Goal: Information Seeking & Learning: Learn about a topic

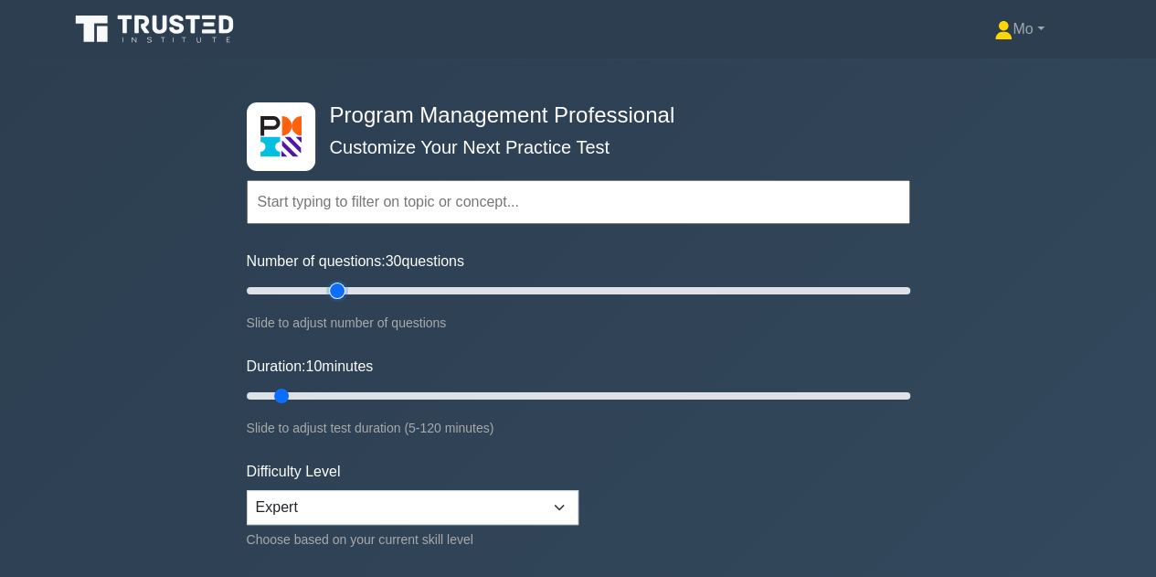
drag, startPoint x: 272, startPoint y: 284, endPoint x: 327, endPoint y: 289, distance: 55.0
type input "30"
click at [331, 285] on input "Number of questions: 30 questions" at bounding box center [579, 291] width 664 height 22
drag, startPoint x: 282, startPoint y: 394, endPoint x: 390, endPoint y: 385, distance: 109.2
type input "30"
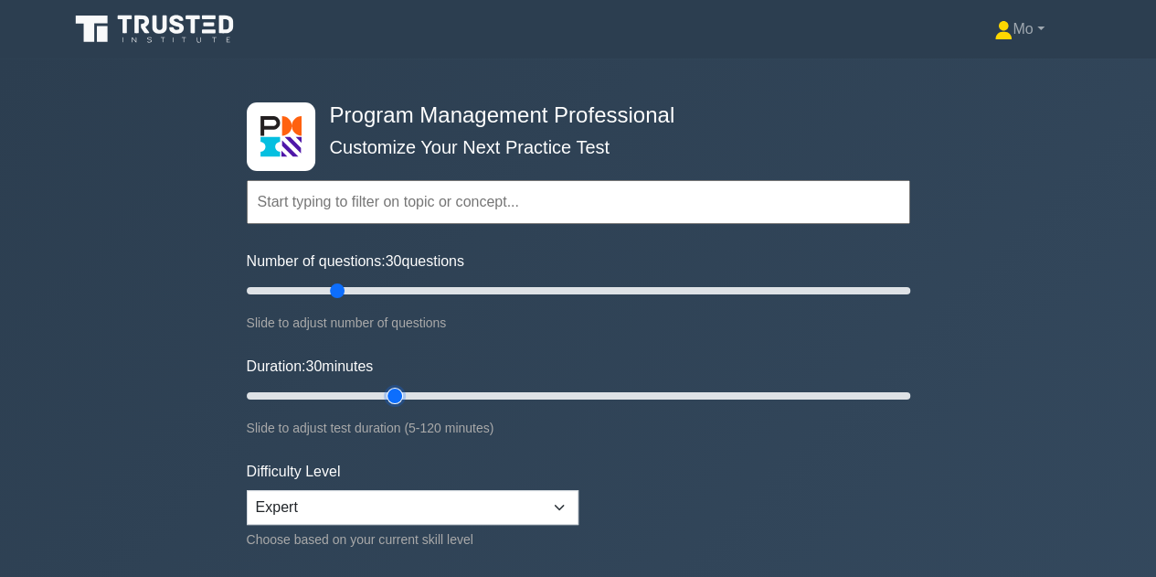
click at [390, 385] on input "Duration: 30 minutes" at bounding box center [579, 396] width 664 height 22
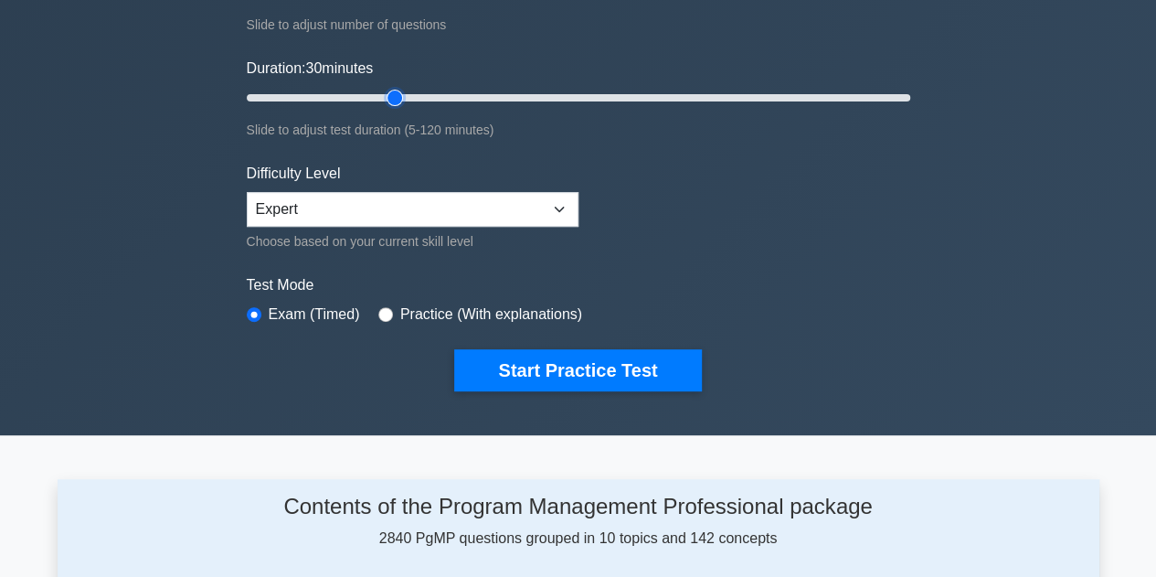
scroll to position [297, 0]
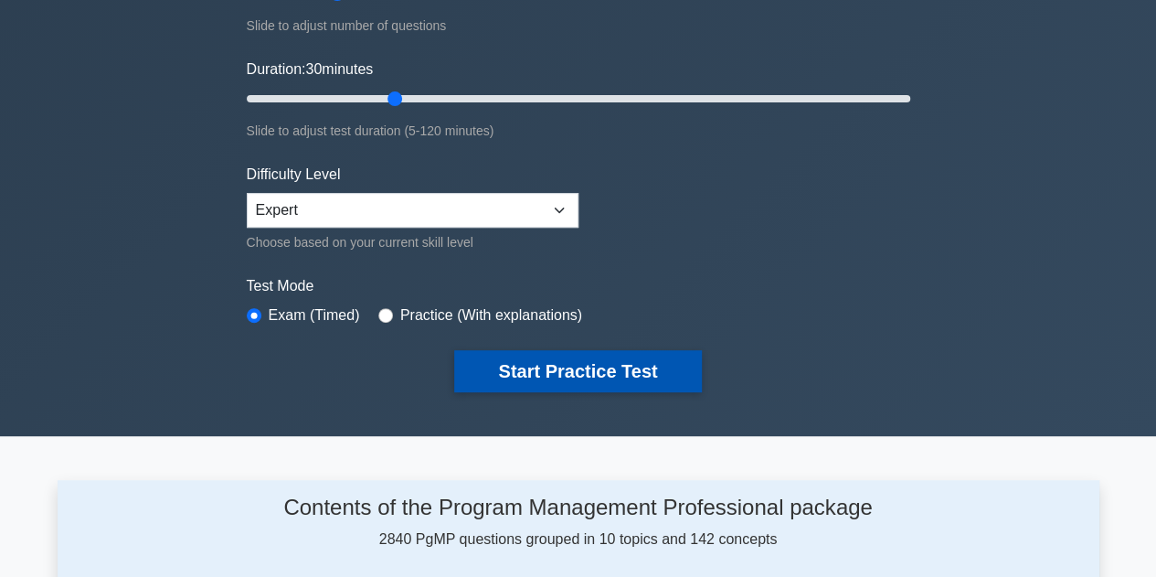
click at [621, 374] on button "Start Practice Test" at bounding box center [577, 371] width 247 height 42
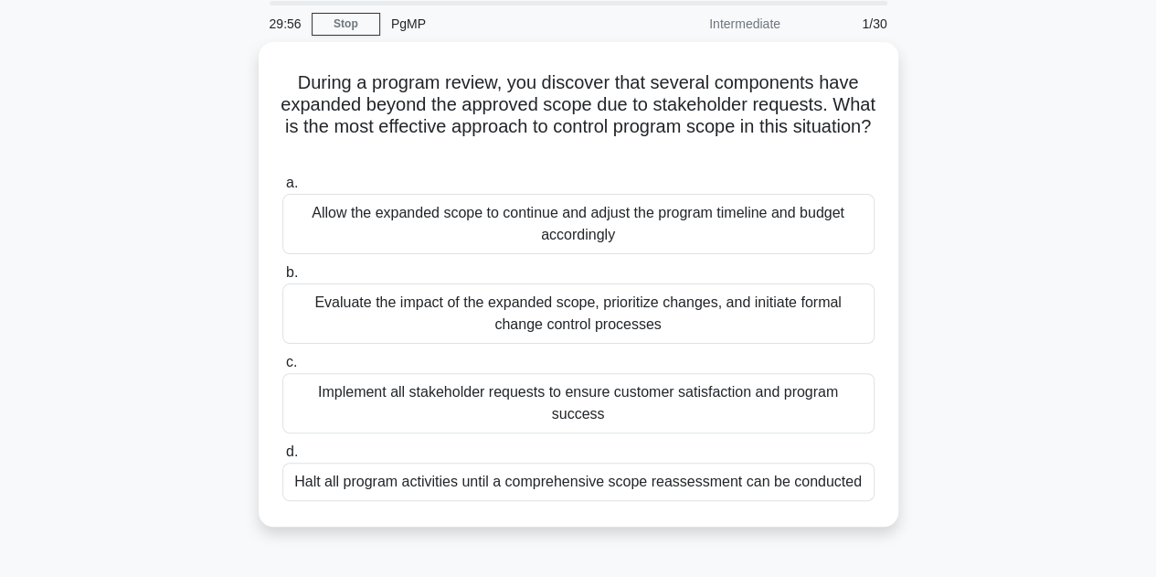
scroll to position [66, 0]
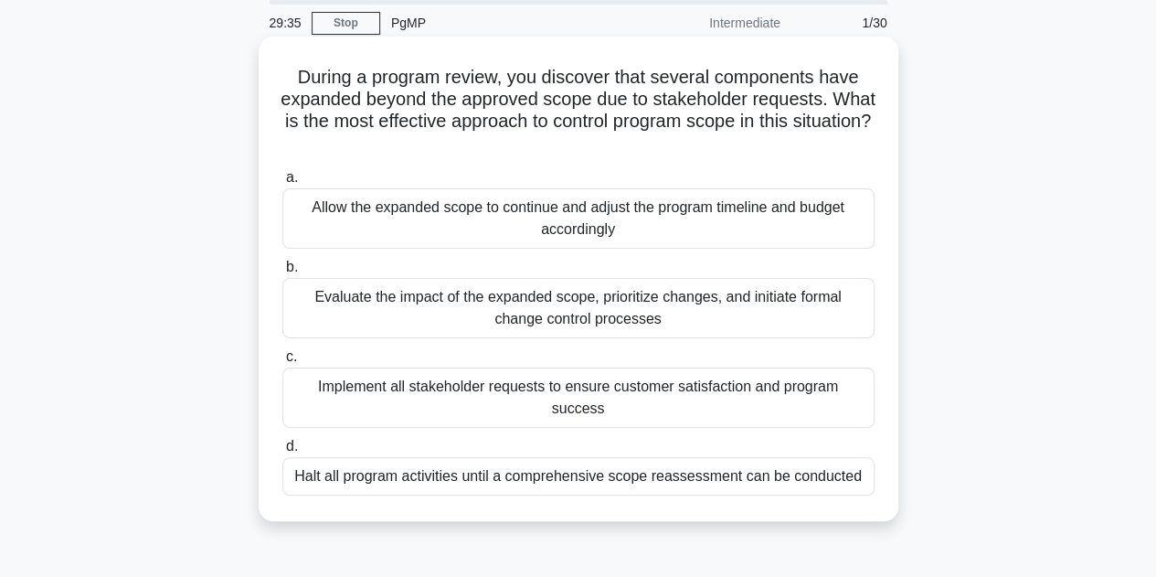
click at [464, 311] on div "Evaluate the impact of the expanded scope, prioritize changes, and initiate for…" at bounding box center [578, 308] width 592 height 60
click at [282, 273] on input "b. Evaluate the impact of the expanded scope, prioritize changes, and initiate …" at bounding box center [282, 267] width 0 height 12
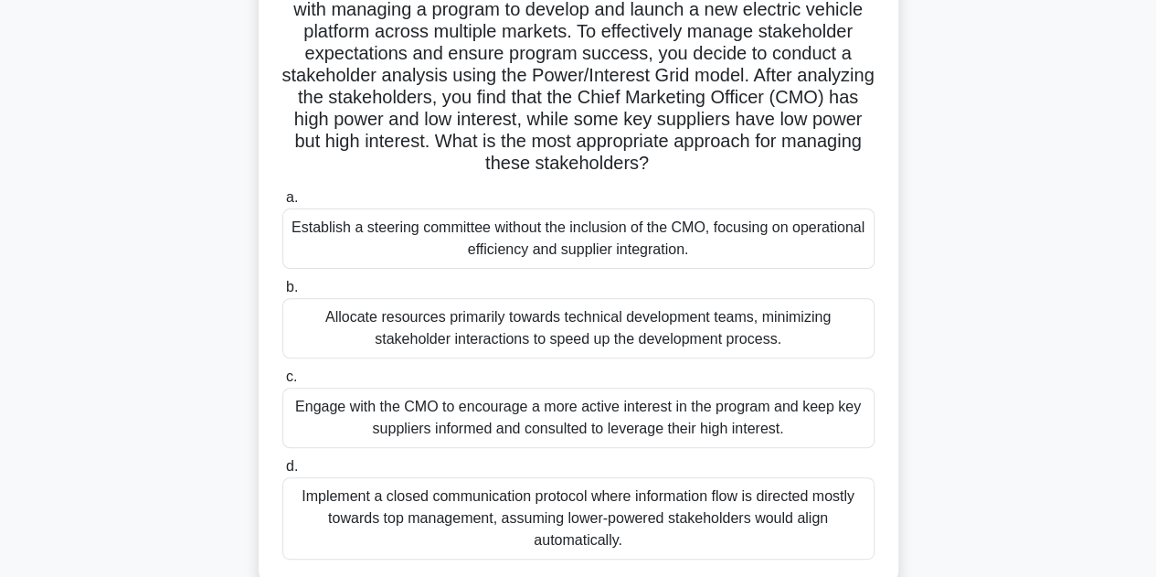
scroll to position [156, 0]
click at [521, 416] on div "Engage with the CMO to encourage a more active interest in the program and keep…" at bounding box center [578, 417] width 592 height 60
click at [282, 382] on input "c. Engage with the CMO to encourage a more active interest in the program and k…" at bounding box center [282, 376] width 0 height 12
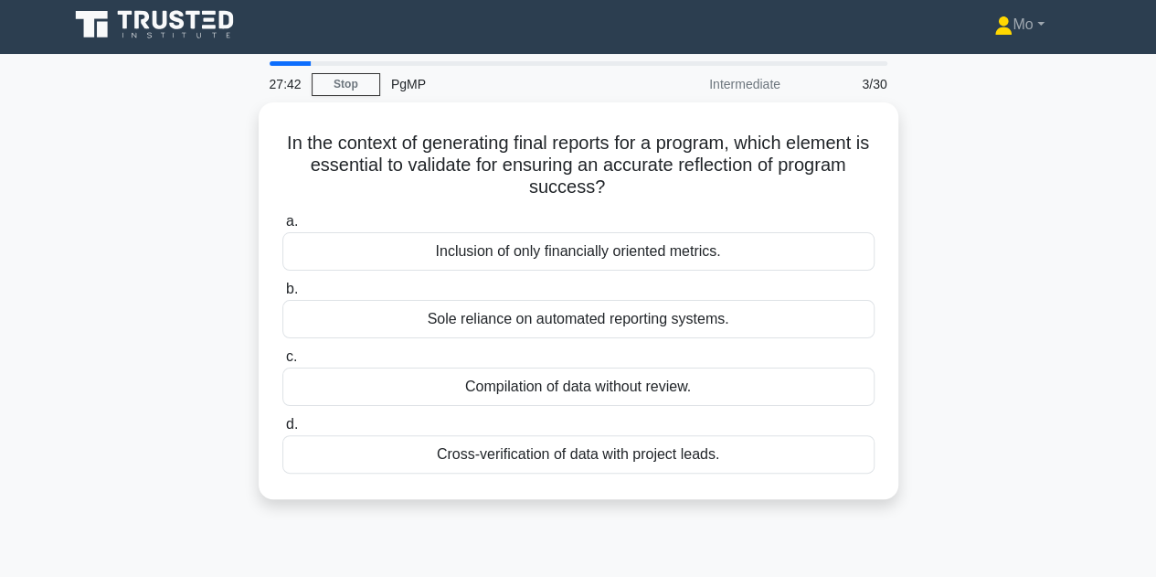
scroll to position [0, 0]
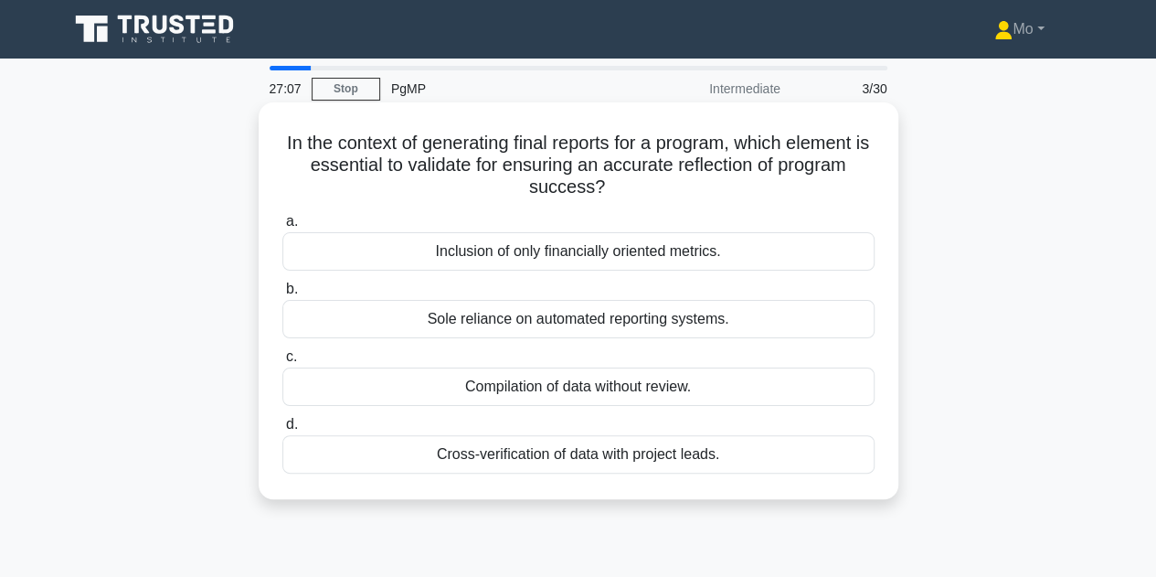
click at [369, 449] on div "Cross-verification of data with project leads." at bounding box center [578, 454] width 592 height 38
click at [282, 431] on input "d. Cross-verification of data with project leads." at bounding box center [282, 425] width 0 height 12
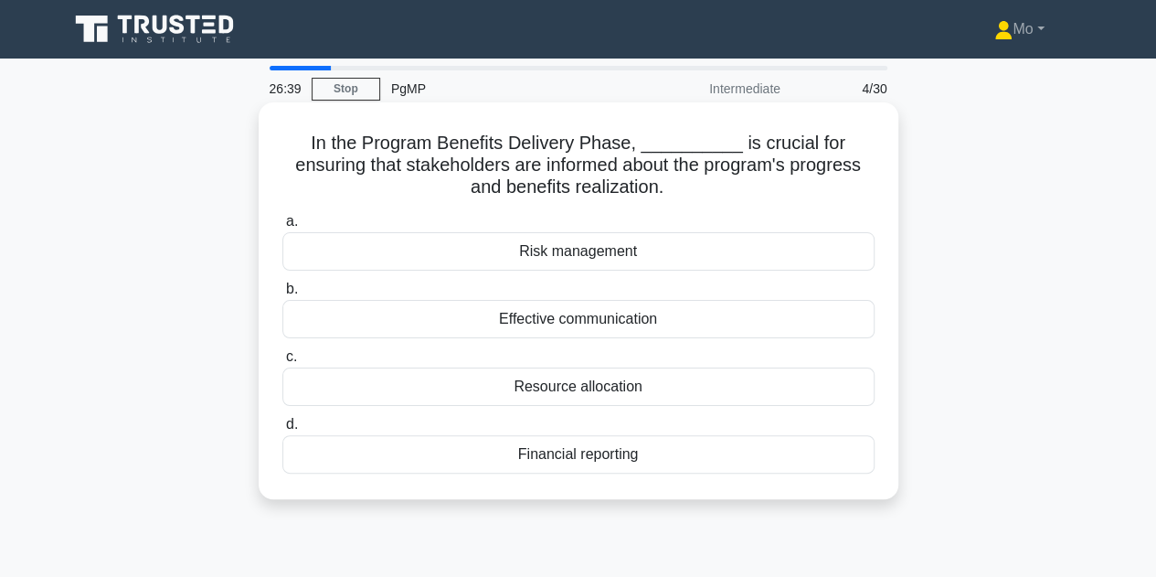
click at [426, 314] on div "Effective communication" at bounding box center [578, 319] width 592 height 38
click at [282, 295] on input "b. Effective communication" at bounding box center [282, 289] width 0 height 12
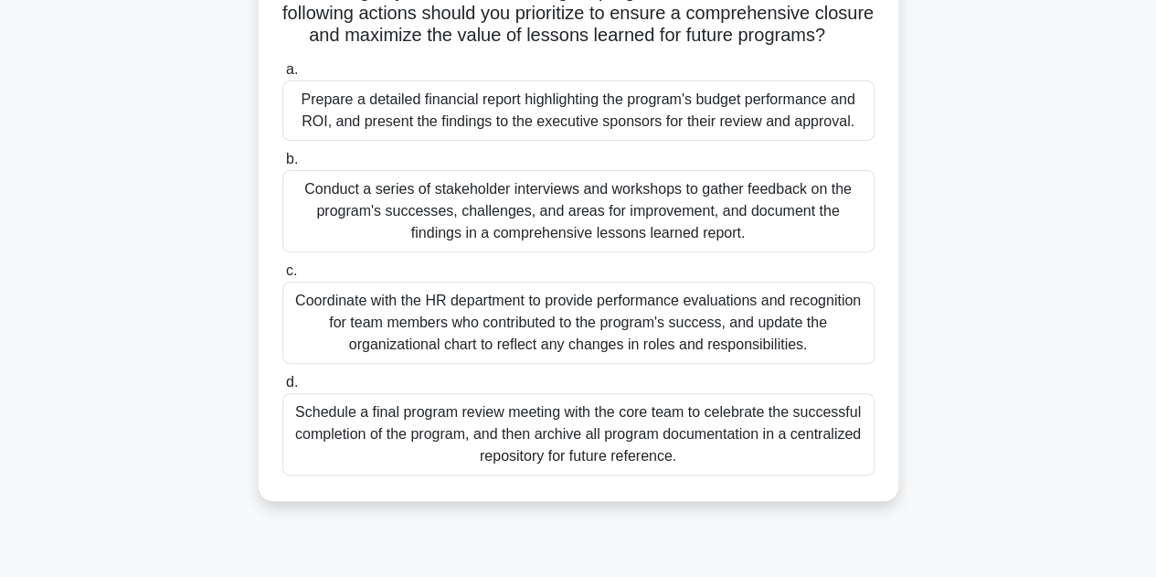
scroll to position [245, 0]
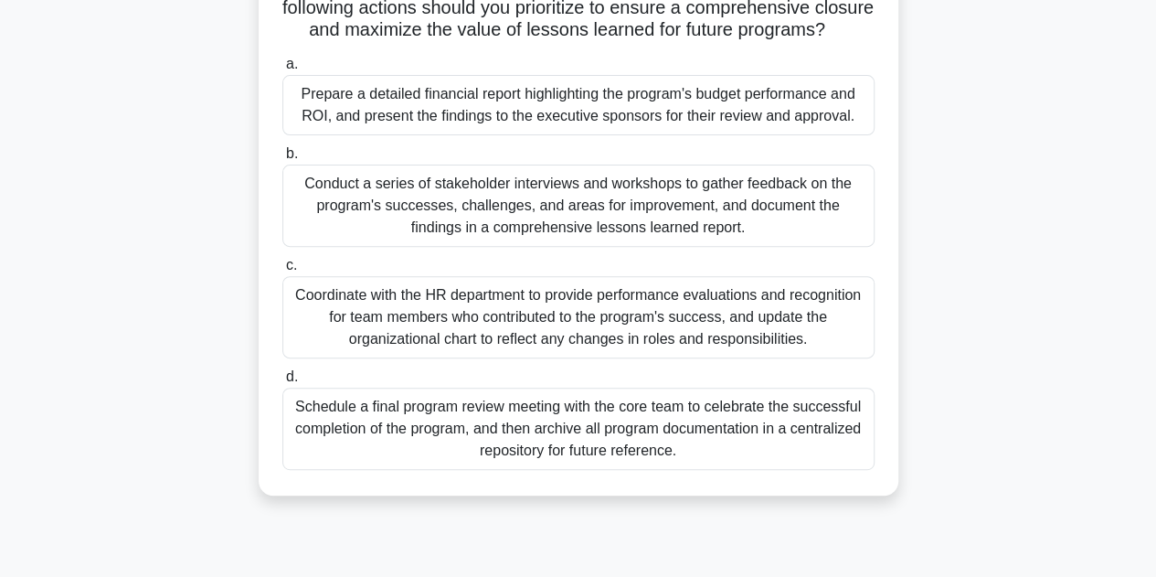
click at [410, 453] on div "Schedule a final program review meeting with the core team to celebrate the suc…" at bounding box center [578, 429] width 592 height 82
click at [282, 383] on input "d. Schedule a final program review meeting with the core team to celebrate the …" at bounding box center [282, 377] width 0 height 12
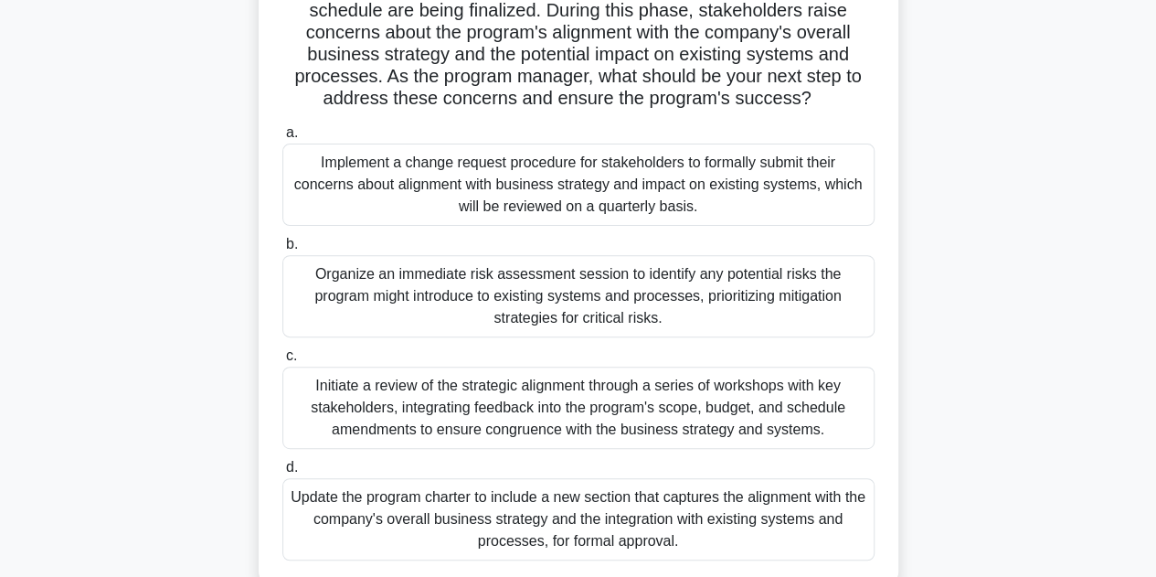
scroll to position [197, 0]
click at [388, 410] on div "Initiate a review of the strategic alignment through a series of workshops with…" at bounding box center [578, 409] width 592 height 82
click at [282, 363] on input "c. Initiate a review of the strategic alignment through a series of workshops w…" at bounding box center [282, 357] width 0 height 12
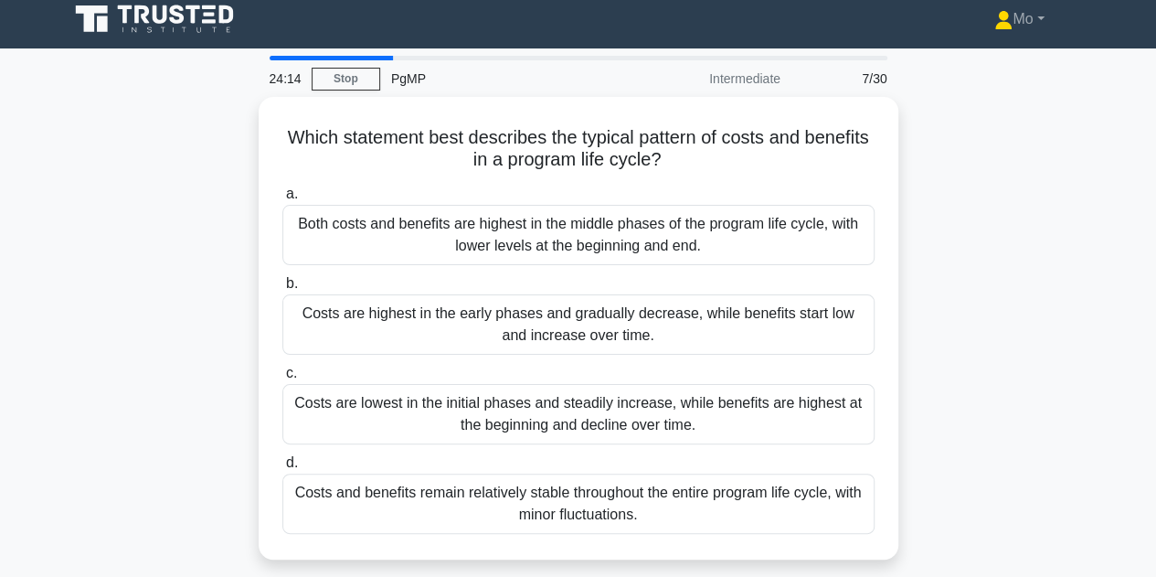
scroll to position [11, 0]
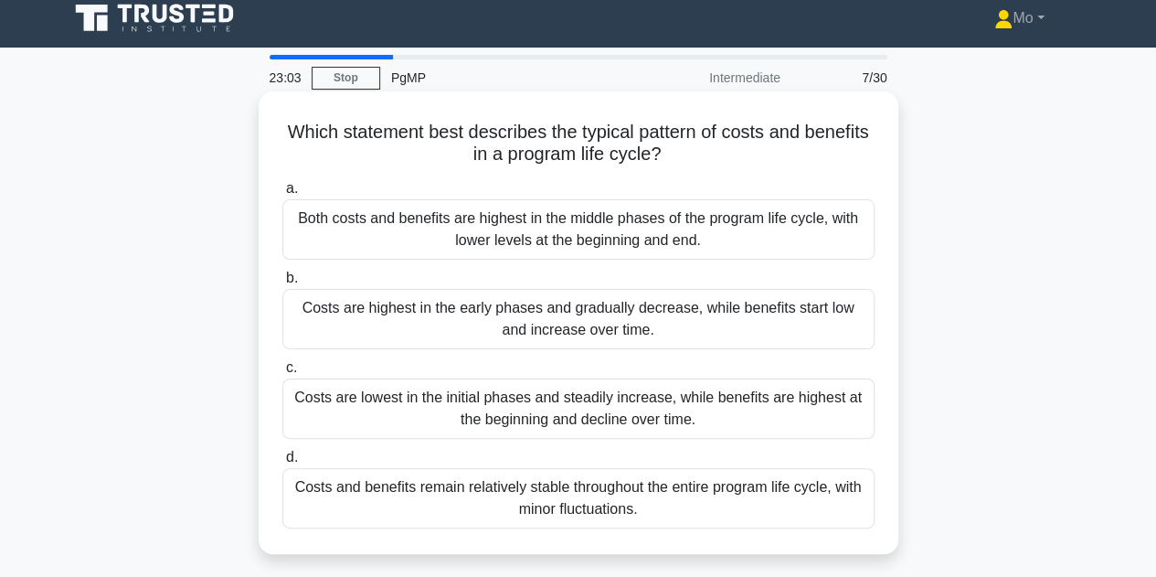
click at [647, 325] on div "Costs are highest in the early phases and gradually decrease, while benefits st…" at bounding box center [578, 319] width 592 height 60
click at [282, 284] on input "b. Costs are highest in the early phases and gradually decrease, while benefits…" at bounding box center [282, 278] width 0 height 12
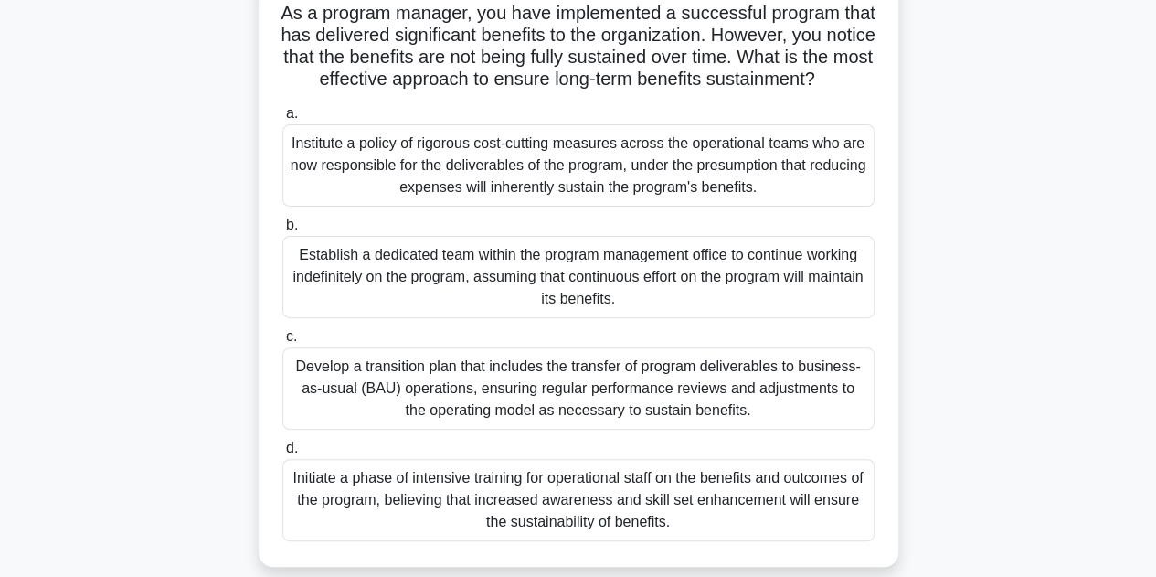
scroll to position [133, 0]
click at [989, 352] on div "As a program manager, you have implemented a successful program that has delive…" at bounding box center [579, 281] width 1042 height 616
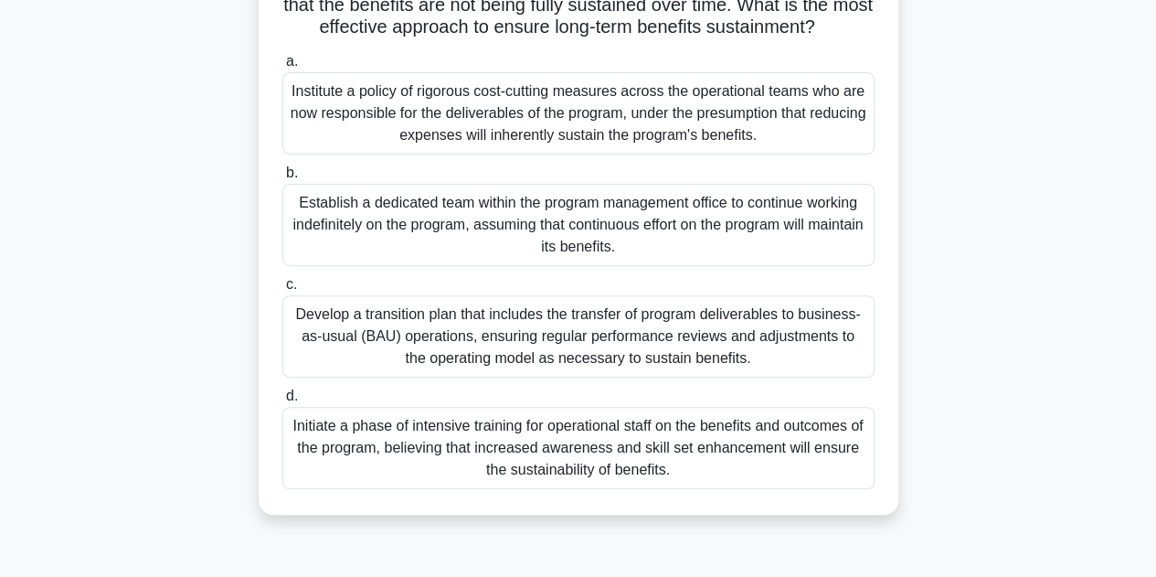
scroll to position [188, 0]
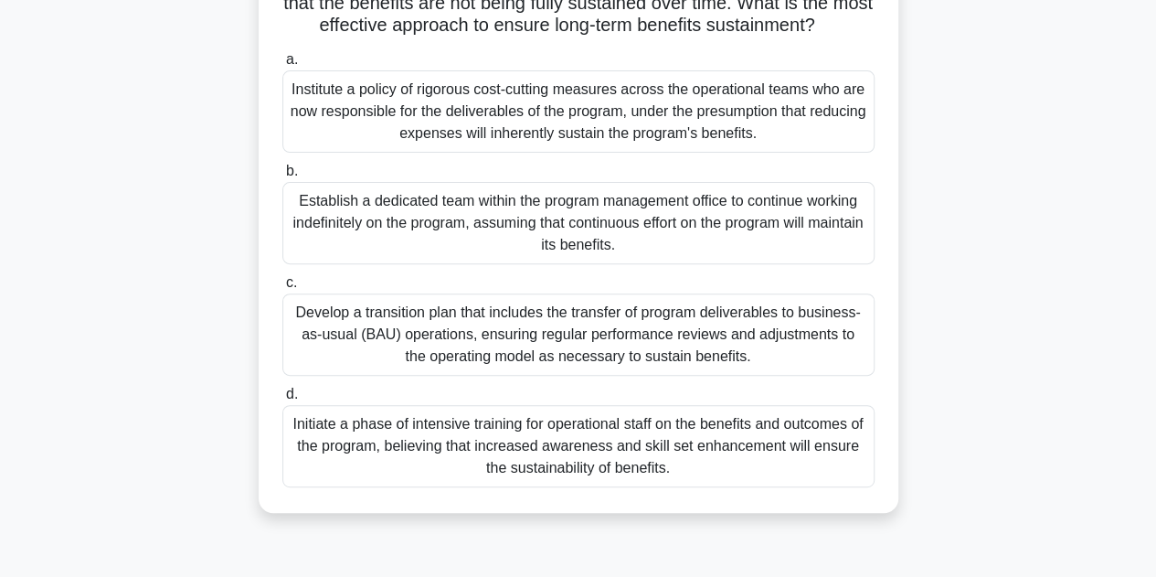
click at [211, 356] on div "As a program manager, you have implemented a successful program that has delive…" at bounding box center [579, 227] width 1042 height 616
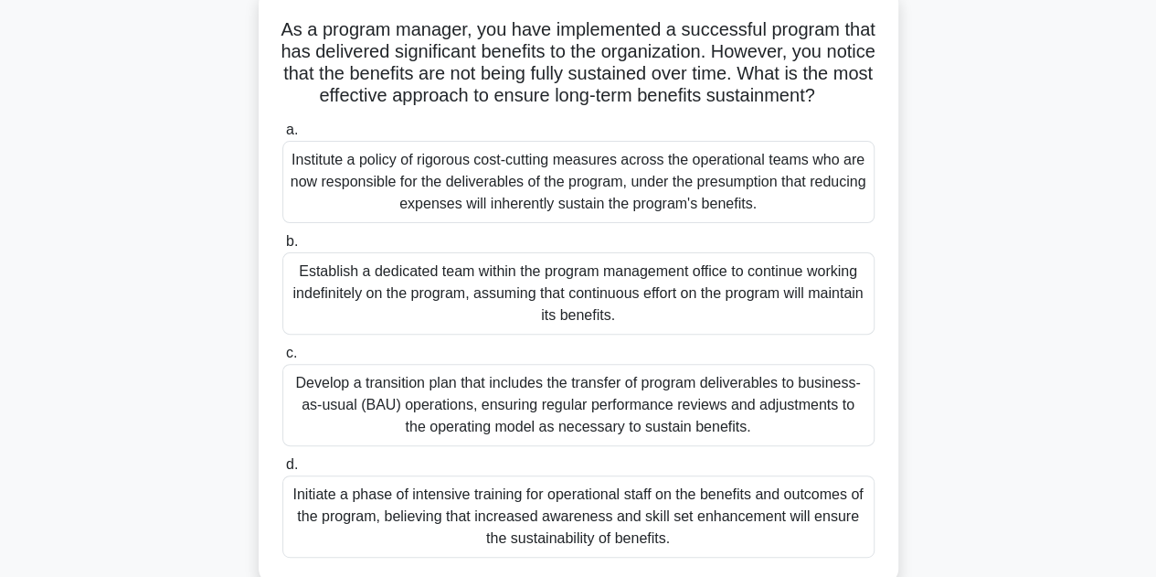
scroll to position [115, 0]
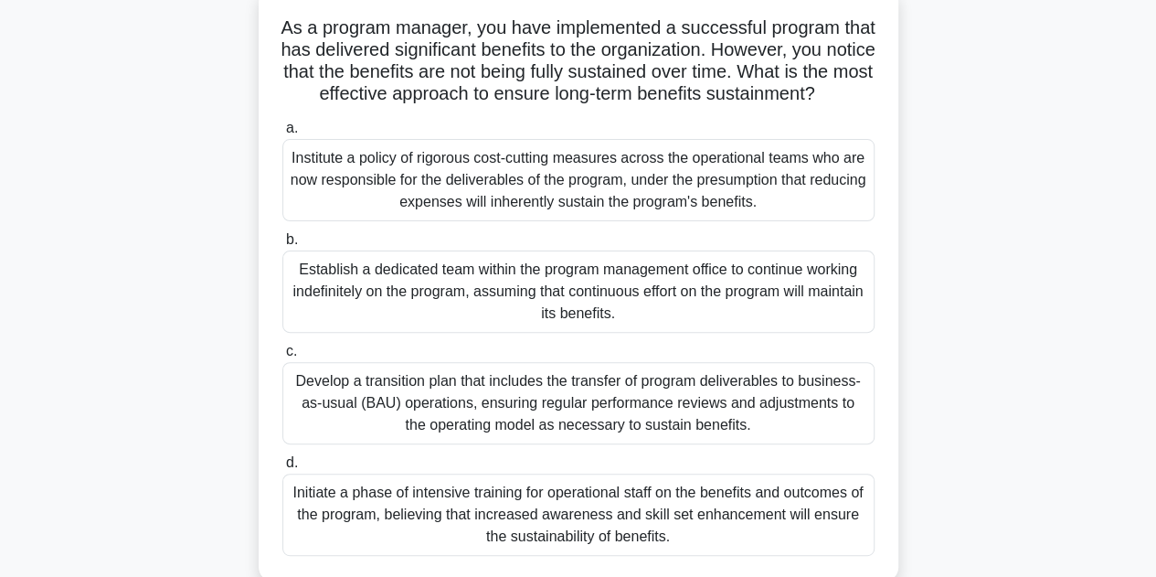
click at [742, 444] on div "Develop a transition plan that includes the transfer of program deliverables to…" at bounding box center [578, 403] width 592 height 82
click at [282, 357] on input "c. Develop a transition plan that includes the transfer of program deliverables…" at bounding box center [282, 352] width 0 height 12
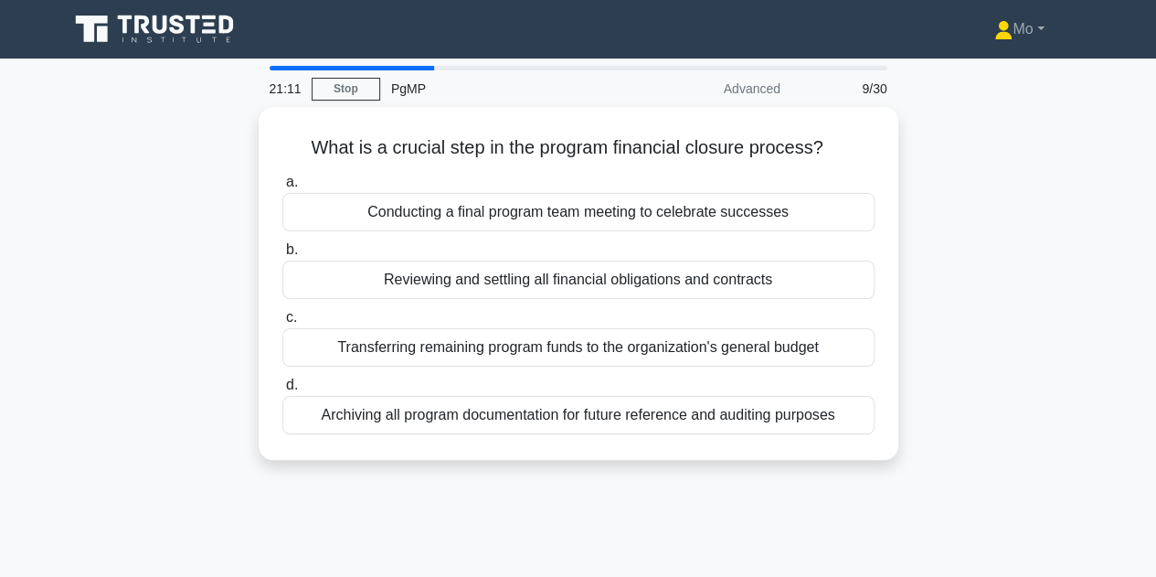
scroll to position [0, 0]
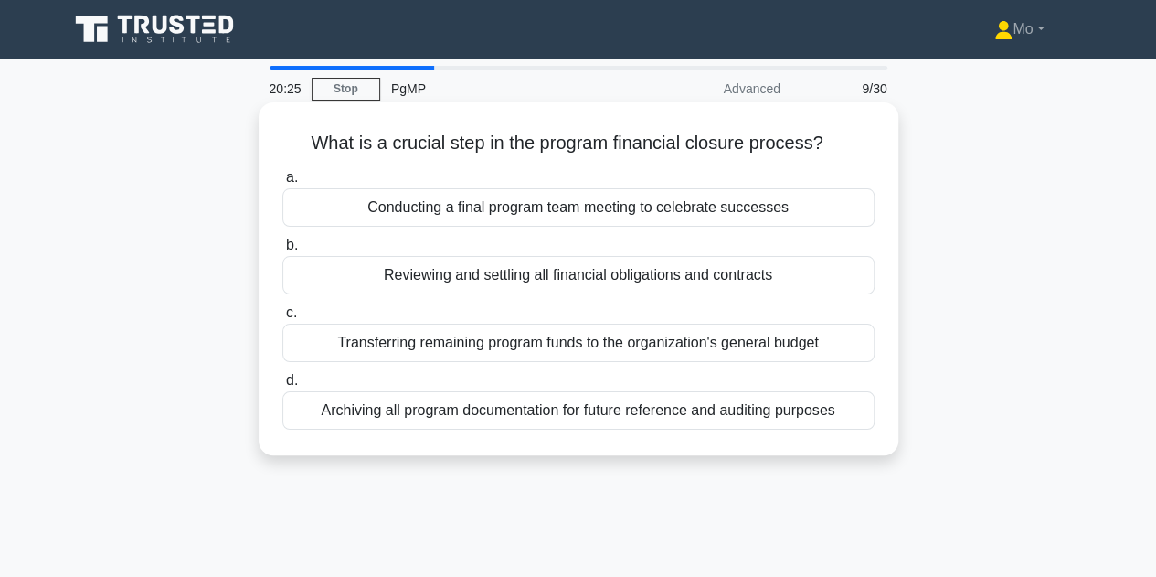
click at [481, 272] on div "Reviewing and settling all financial obligations and contracts" at bounding box center [578, 275] width 592 height 38
click at [282, 251] on input "b. Reviewing and settling all financial obligations and contracts" at bounding box center [282, 246] width 0 height 12
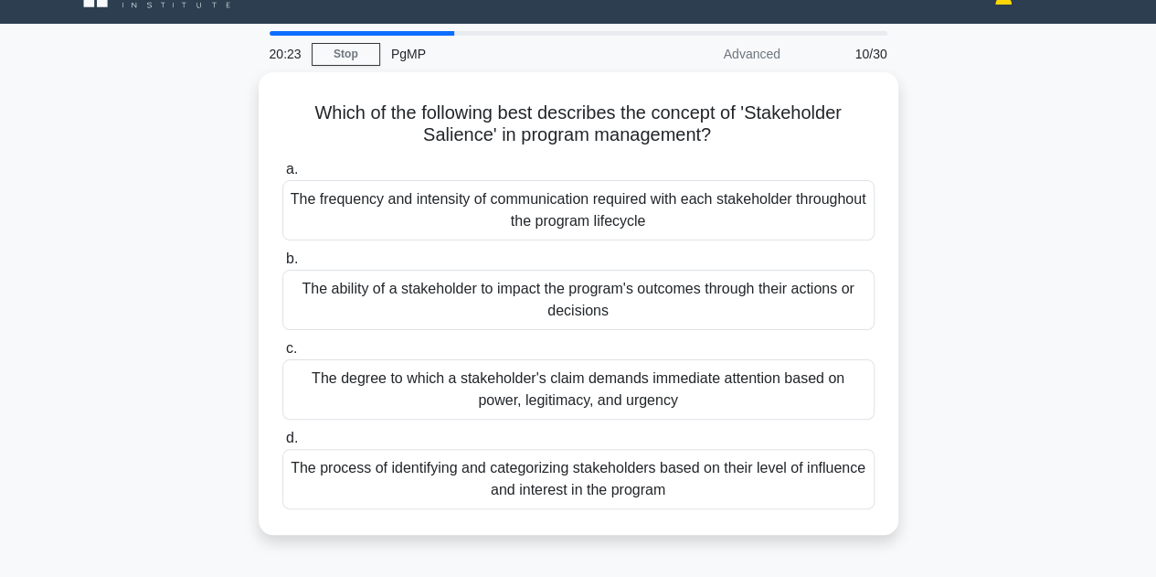
scroll to position [39, 0]
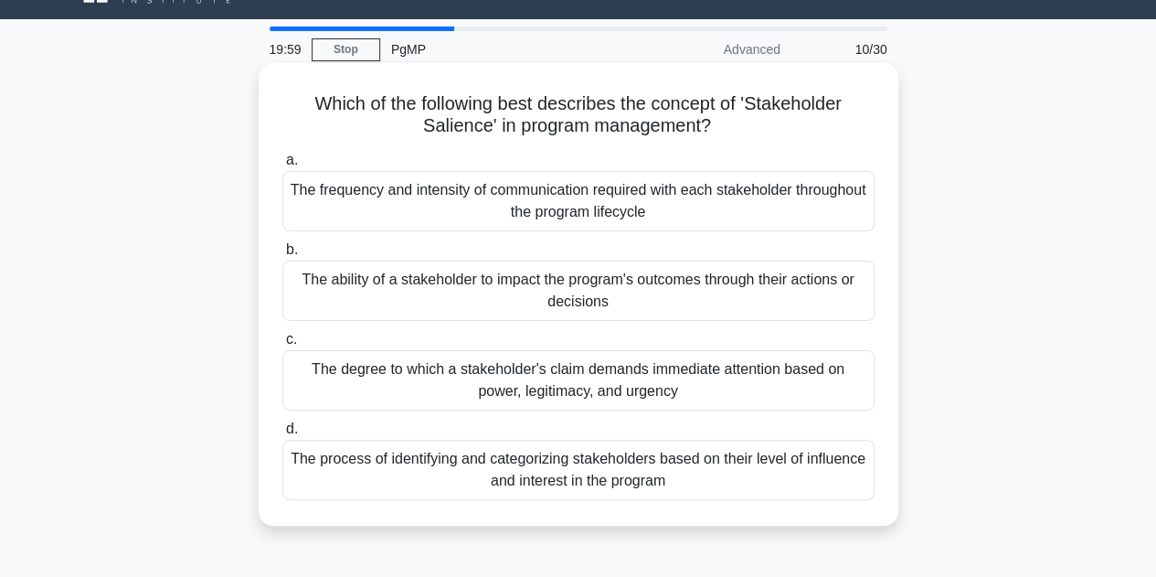
click at [461, 278] on div "The ability of a stakeholder to impact the program's outcomes through their act…" at bounding box center [578, 291] width 592 height 60
click at [282, 256] on input "b. The ability of a stakeholder to impact the program's outcomes through their …" at bounding box center [282, 250] width 0 height 12
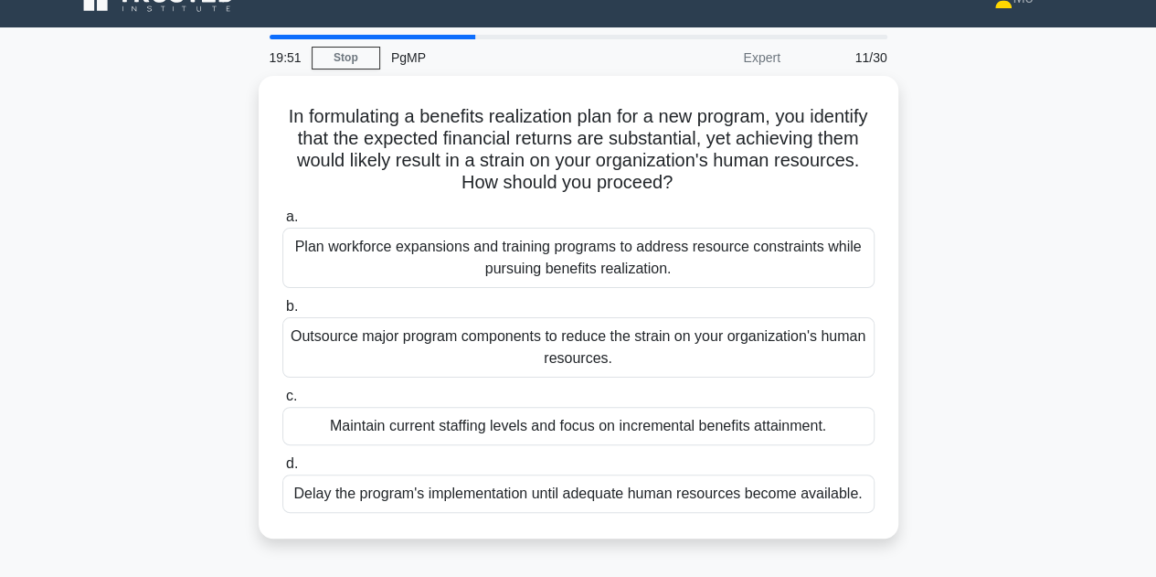
scroll to position [30, 0]
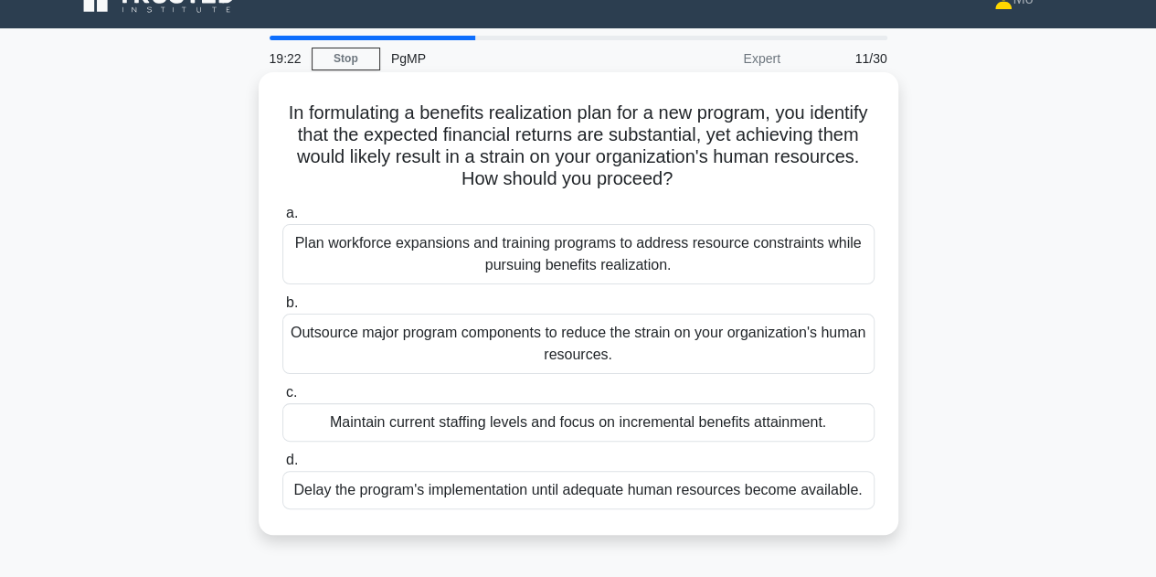
click at [678, 349] on div "Outsource major program components to reduce the strain on your organization's …" at bounding box center [578, 344] width 592 height 60
click at [282, 309] on input "b. Outsource major program components to reduce the strain on your organization…" at bounding box center [282, 303] width 0 height 12
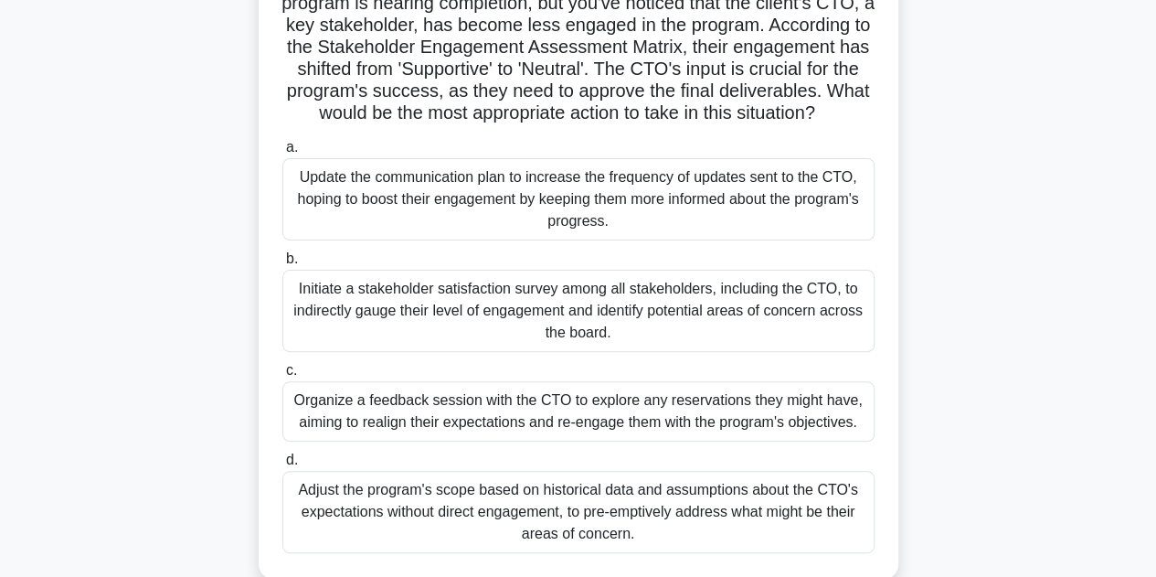
scroll to position [161, 0]
click at [540, 427] on div "Organize a feedback session with the CTO to explore any reservations they might…" at bounding box center [578, 412] width 592 height 60
click at [282, 378] on input "c. Organize a feedback session with the CTO to explore any reservations they mi…" at bounding box center [282, 372] width 0 height 12
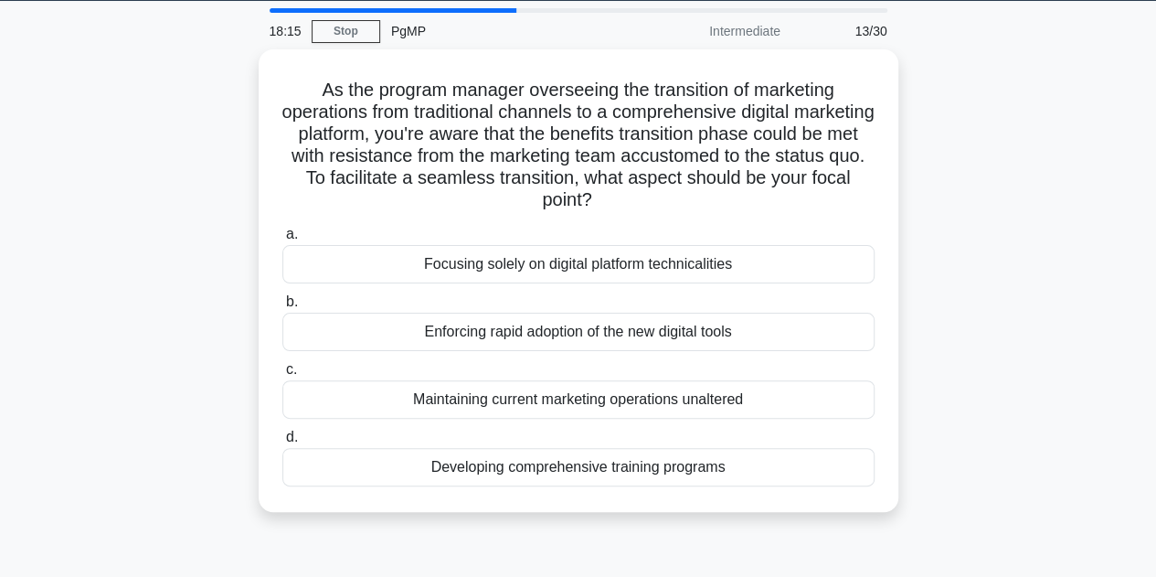
scroll to position [59, 0]
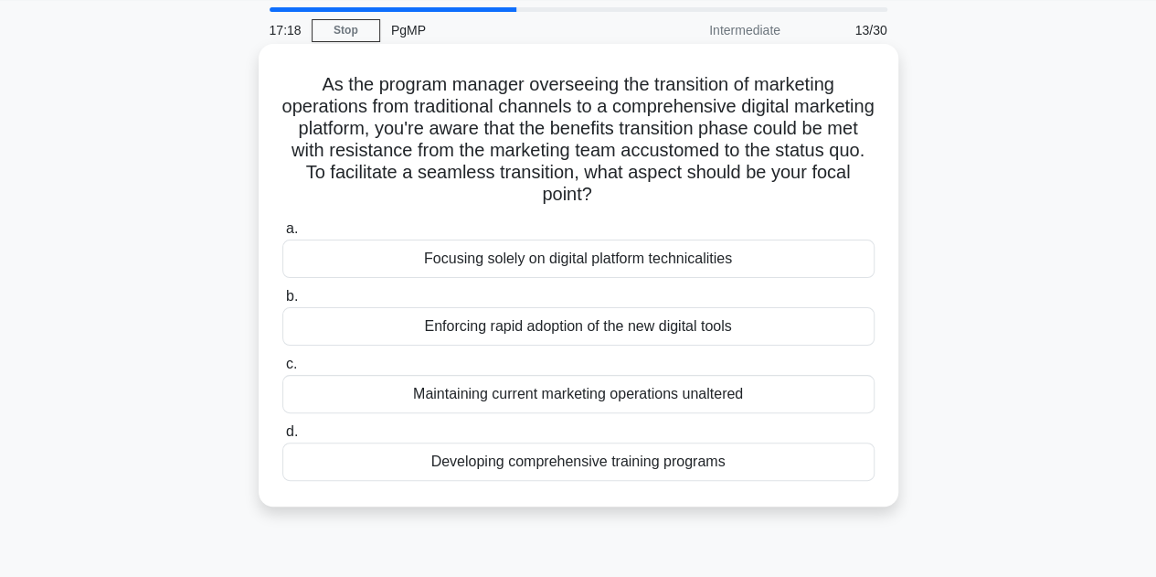
click at [746, 464] on div "Developing comprehensive training programs" at bounding box center [578, 461] width 592 height 38
click at [282, 438] on input "d. Developing comprehensive training programs" at bounding box center [282, 432] width 0 height 12
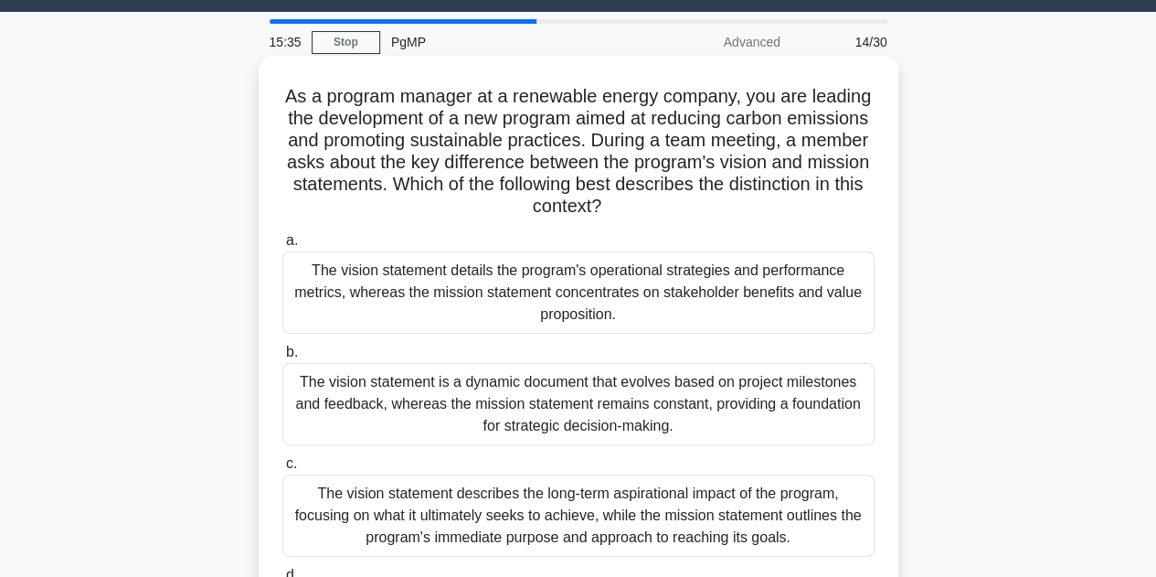
scroll to position [48, 0]
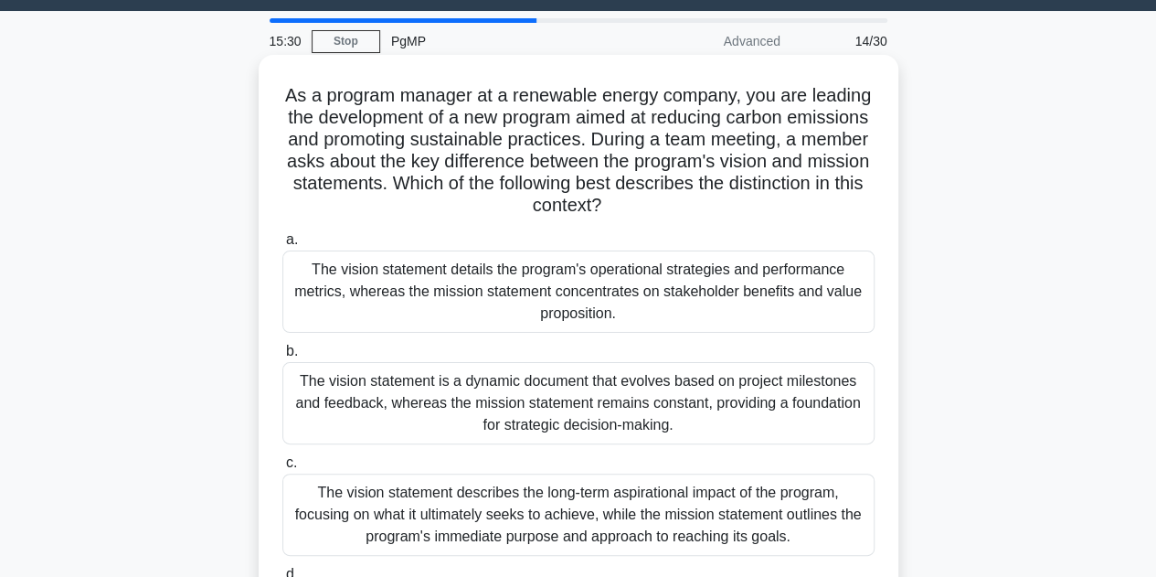
click at [506, 303] on div "The vision statement details the program's operational strategies and performan…" at bounding box center [578, 291] width 592 height 82
click at [282, 246] on input "a. The vision statement details the program's operational strategies and perfor…" at bounding box center [282, 240] width 0 height 12
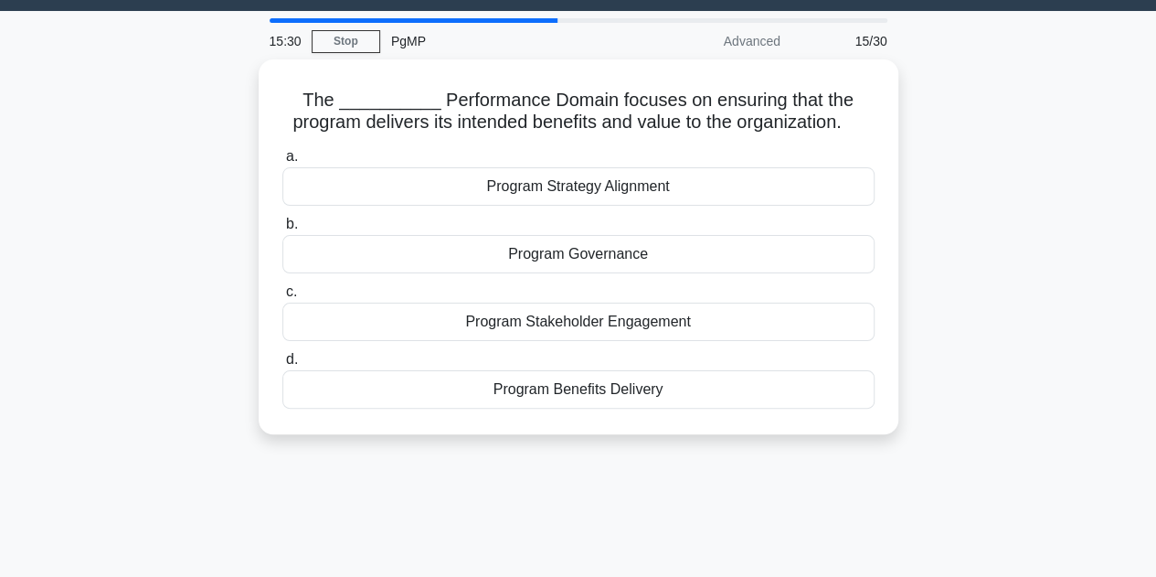
scroll to position [0, 0]
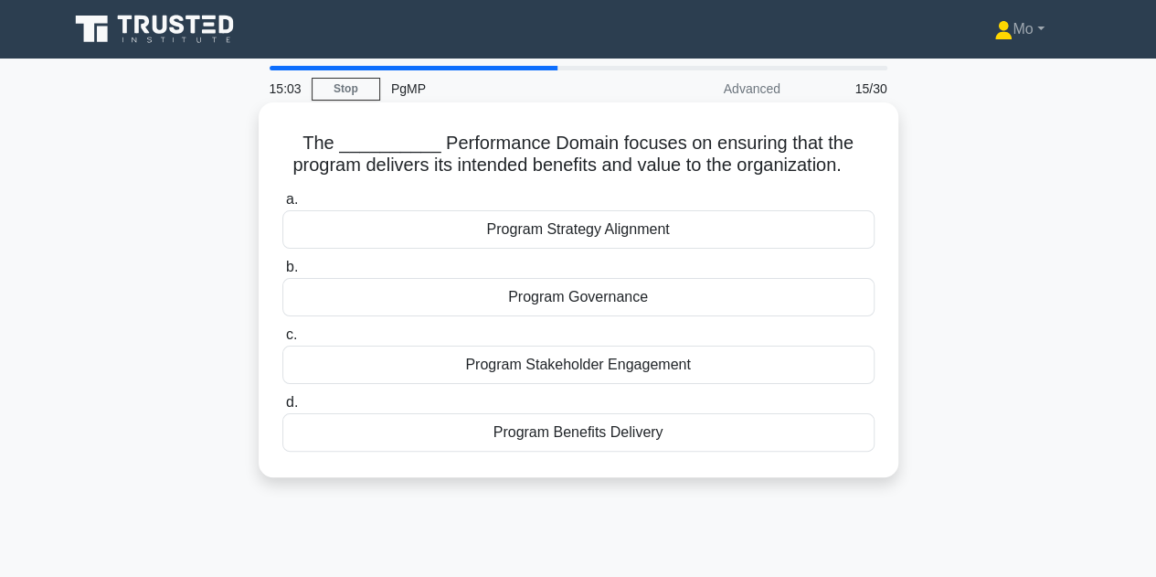
click at [421, 452] on div "Program Benefits Delivery" at bounding box center [578, 432] width 592 height 38
click at [282, 409] on input "d. Program Benefits Delivery" at bounding box center [282, 403] width 0 height 12
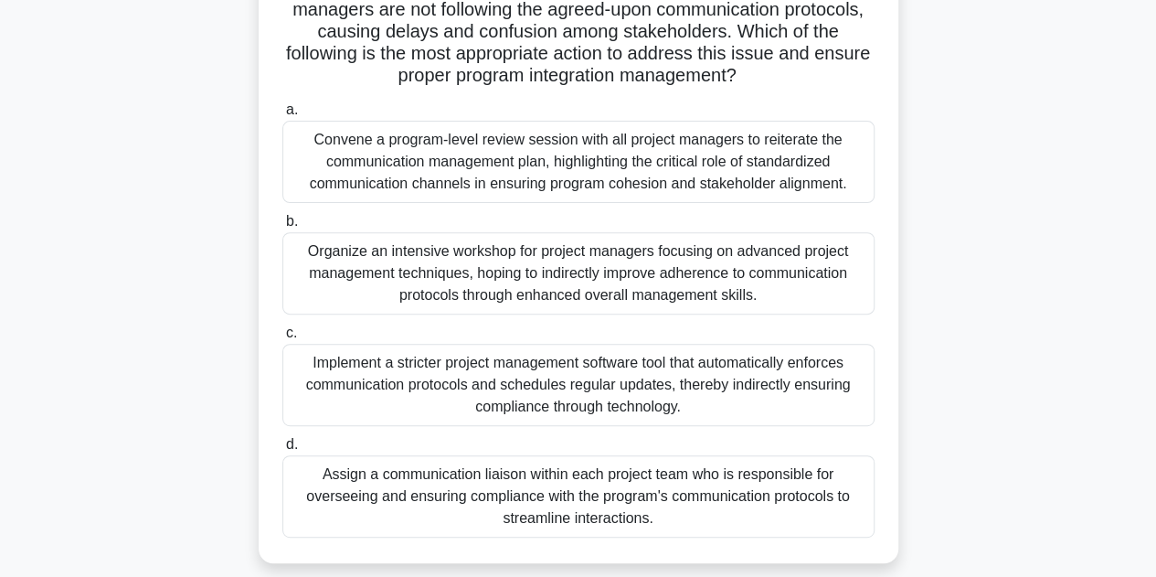
scroll to position [194, 0]
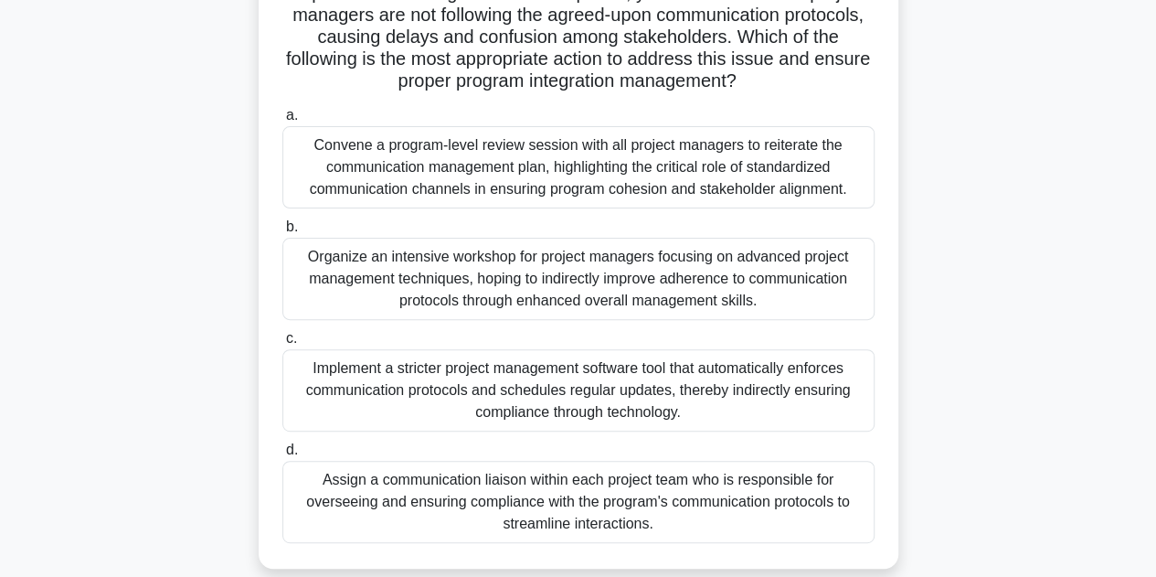
click at [588, 197] on div "Convene a program-level review session with all project managers to reiterate t…" at bounding box center [578, 167] width 592 height 82
click at [282, 122] on input "a. Convene a program-level review session with all project managers to reiterat…" at bounding box center [282, 116] width 0 height 12
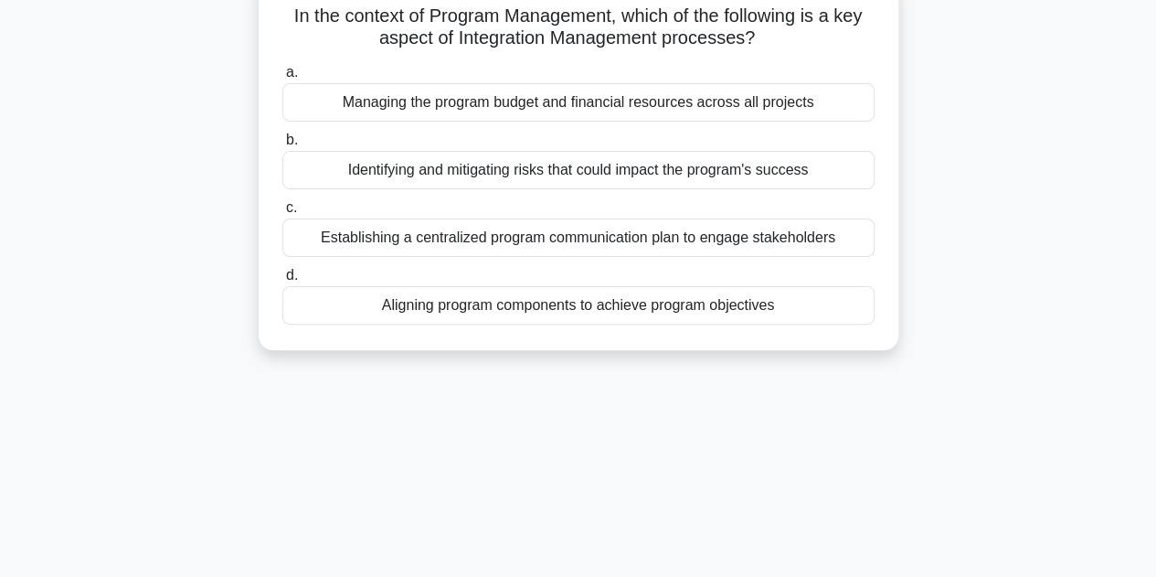
scroll to position [0, 0]
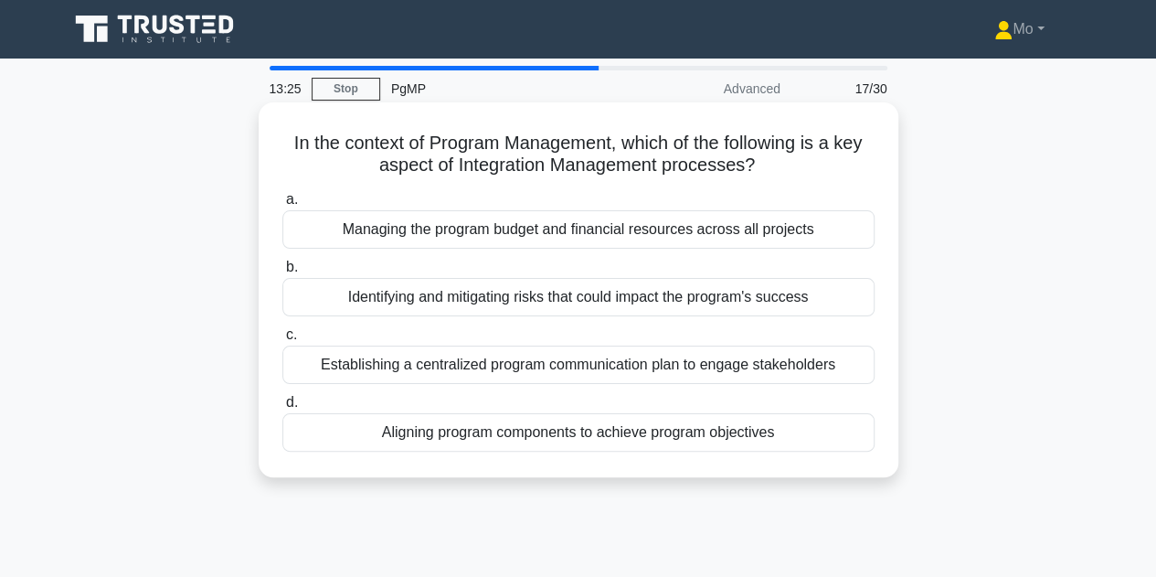
click at [338, 437] on div "Aligning program components to achieve program objectives" at bounding box center [578, 432] width 592 height 38
click at [282, 409] on input "d. Aligning program components to achieve program objectives" at bounding box center [282, 403] width 0 height 12
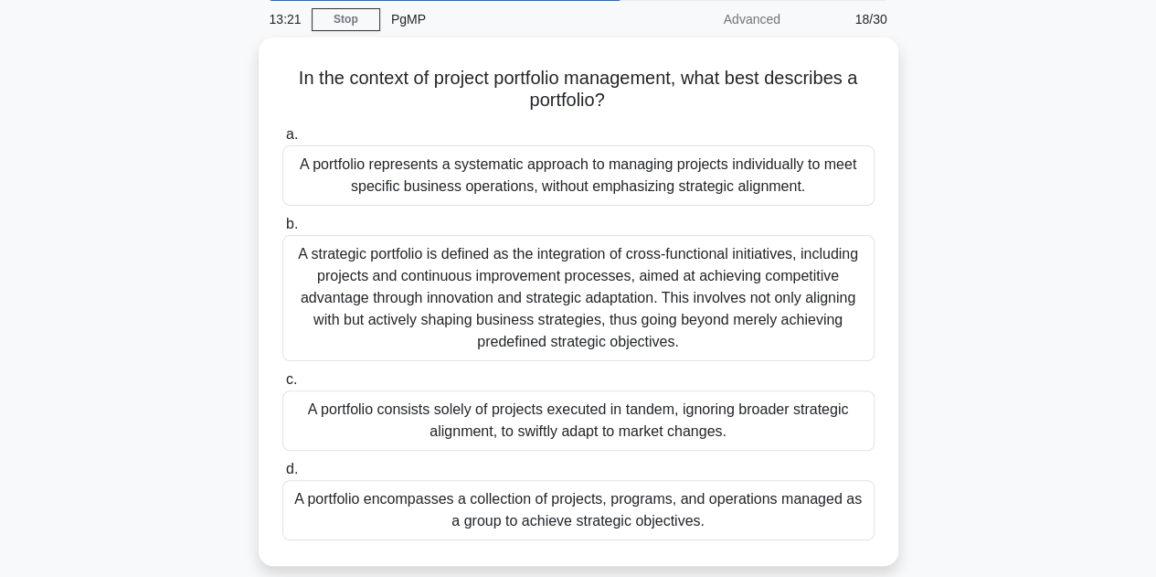
scroll to position [70, 0]
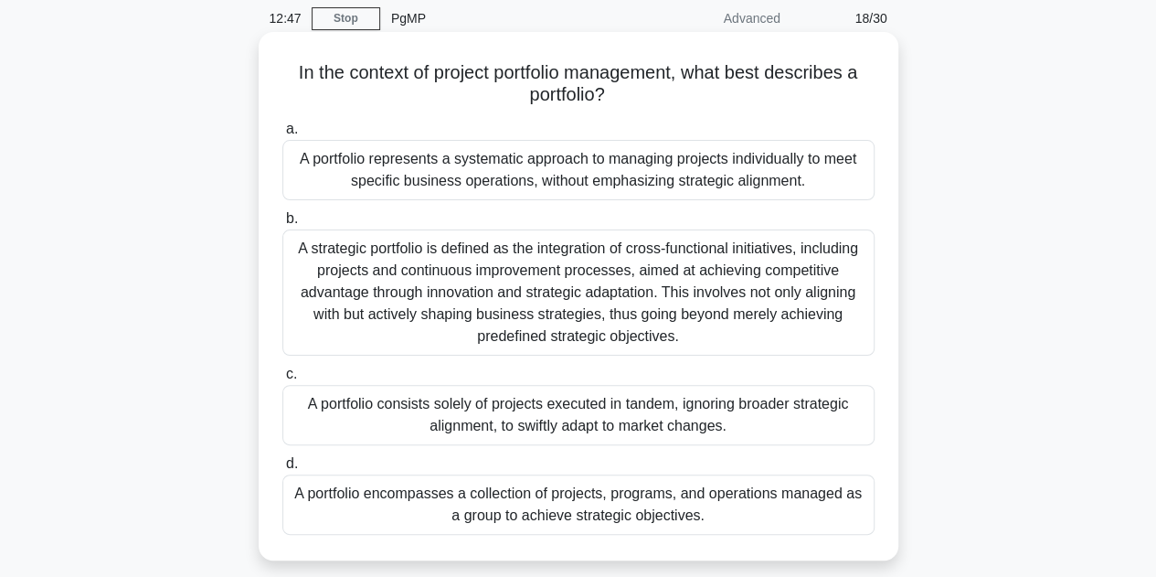
click at [683, 504] on div "A portfolio encompasses a collection of projects, programs, and operations mana…" at bounding box center [578, 504] width 592 height 60
click at [282, 470] on input "d. A portfolio encompasses a collection of projects, programs, and operations m…" at bounding box center [282, 464] width 0 height 12
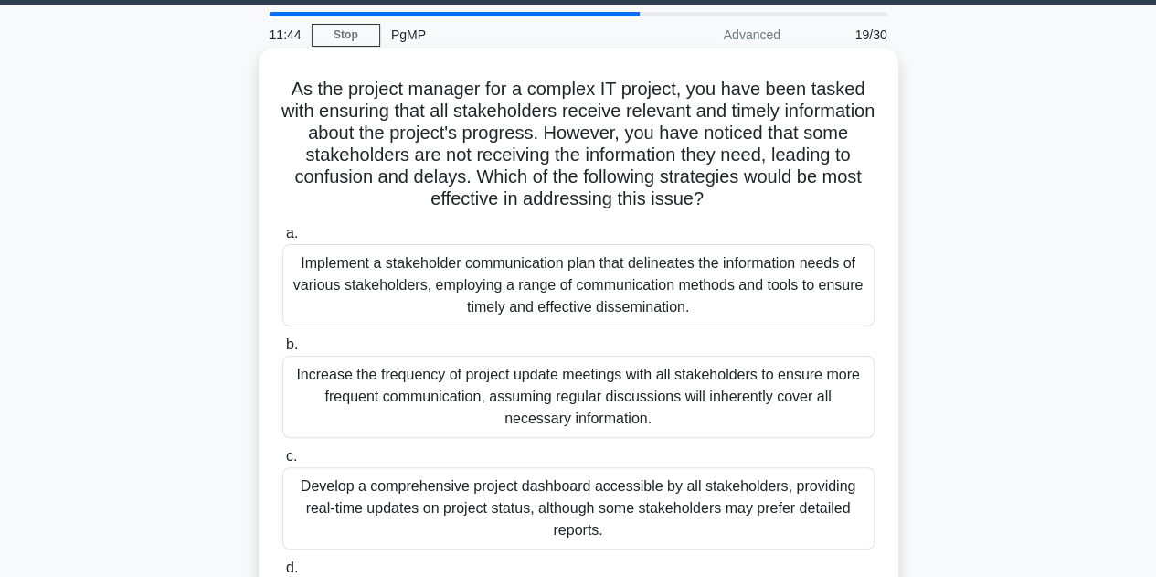
scroll to position [50, 0]
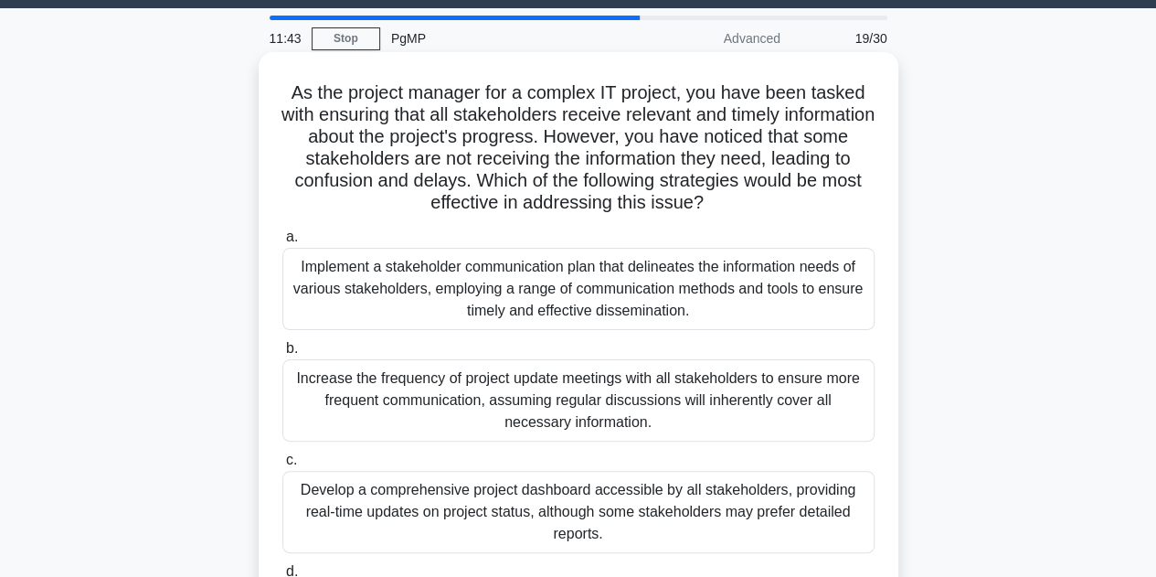
click at [677, 285] on div "Implement a stakeholder communication plan that delineates the information need…" at bounding box center [578, 289] width 592 height 82
click at [282, 243] on input "a. Implement a stakeholder communication plan that delineates the information n…" at bounding box center [282, 237] width 0 height 12
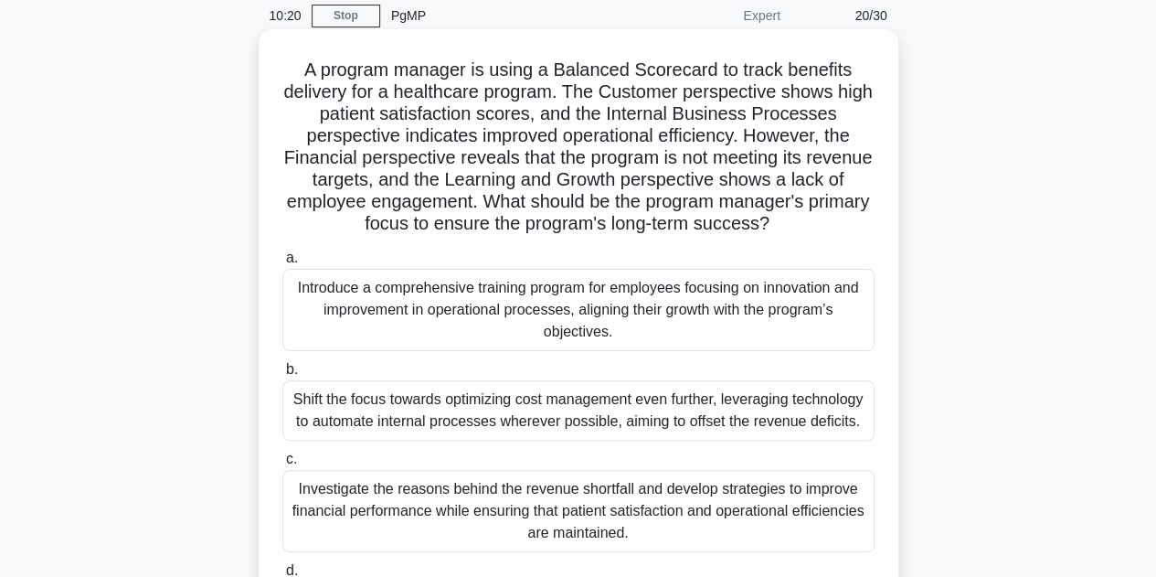
scroll to position [72, 0]
click at [516, 319] on div "Introduce a comprehensive training program for employees focusing on innovation…" at bounding box center [578, 311] width 592 height 82
click at [282, 265] on input "a. Introduce a comprehensive training program for employees focusing on innovat…" at bounding box center [282, 259] width 0 height 12
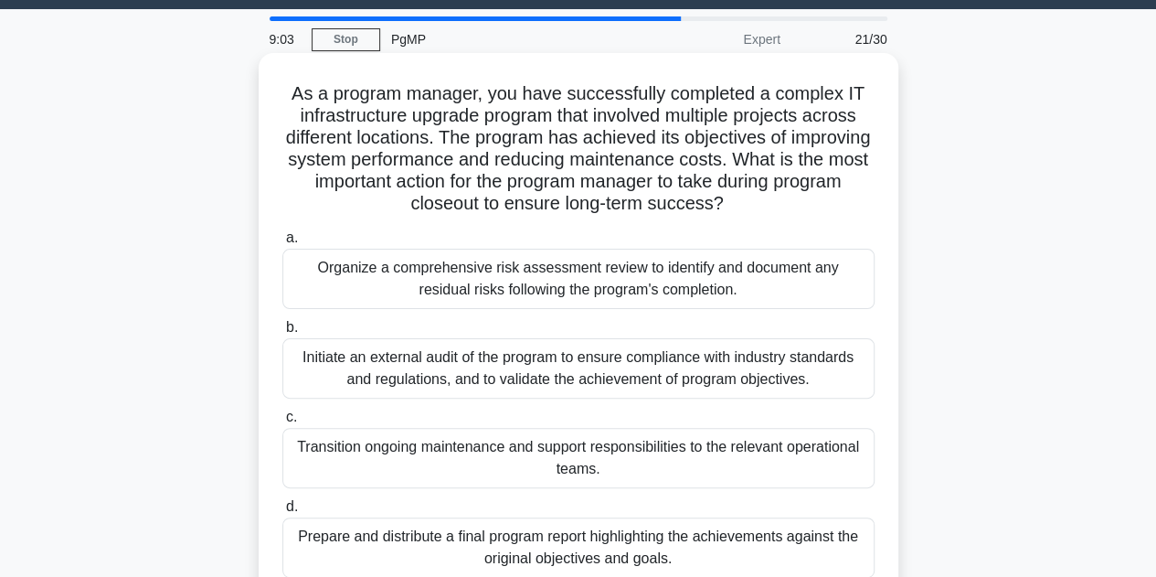
scroll to position [50, 0]
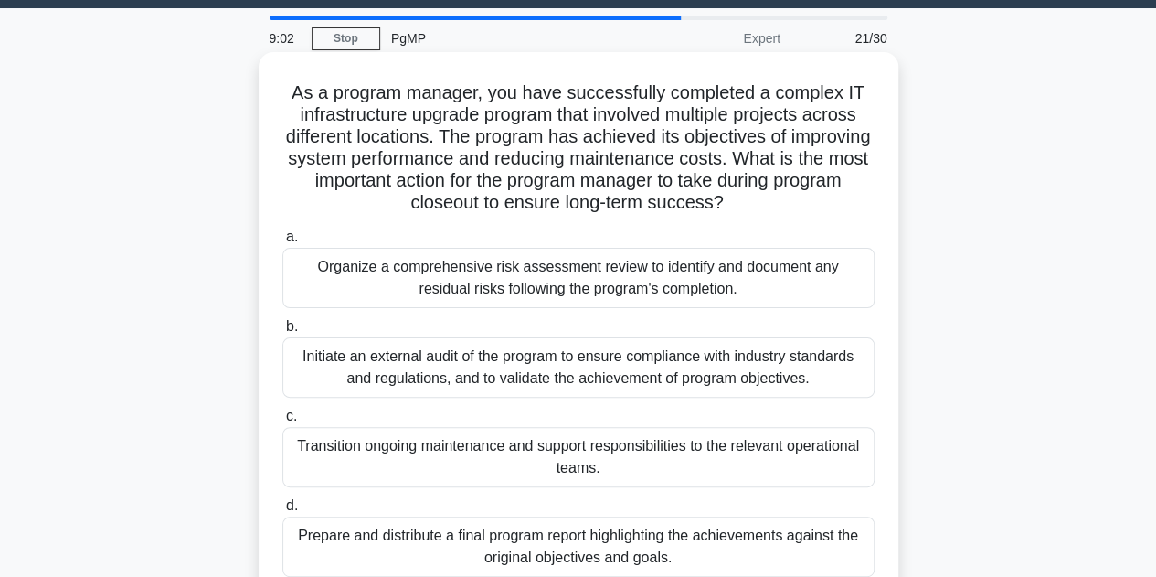
click at [440, 458] on div "Transition ongoing maintenance and support responsibilities to the relevant ope…" at bounding box center [578, 457] width 592 height 60
click at [282, 422] on input "c. Transition ongoing maintenance and support responsibilities to the relevant …" at bounding box center [282, 416] width 0 height 12
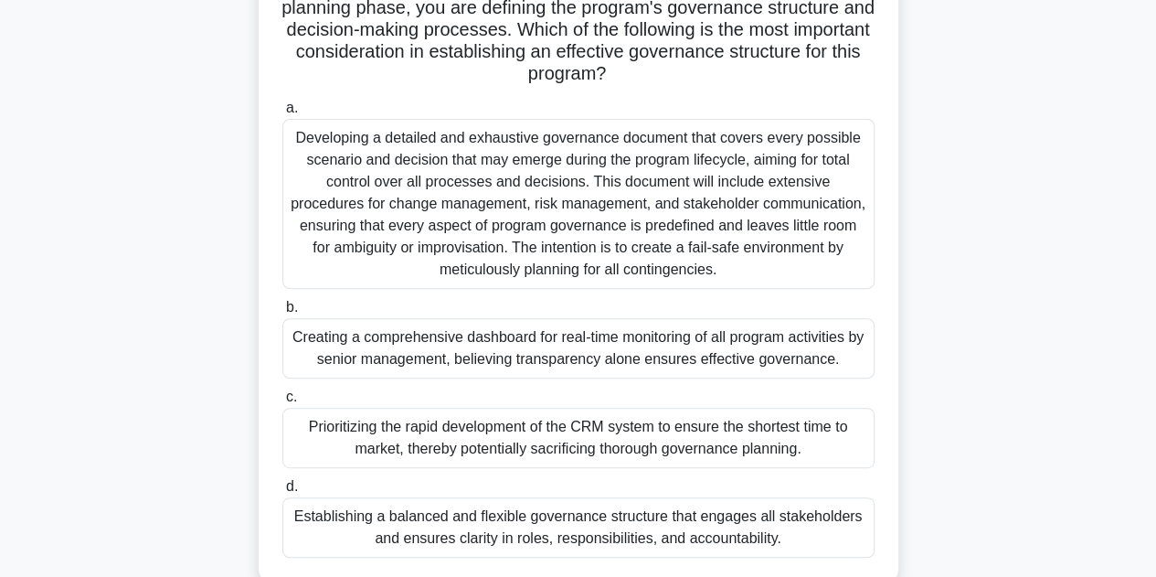
scroll to position [221, 0]
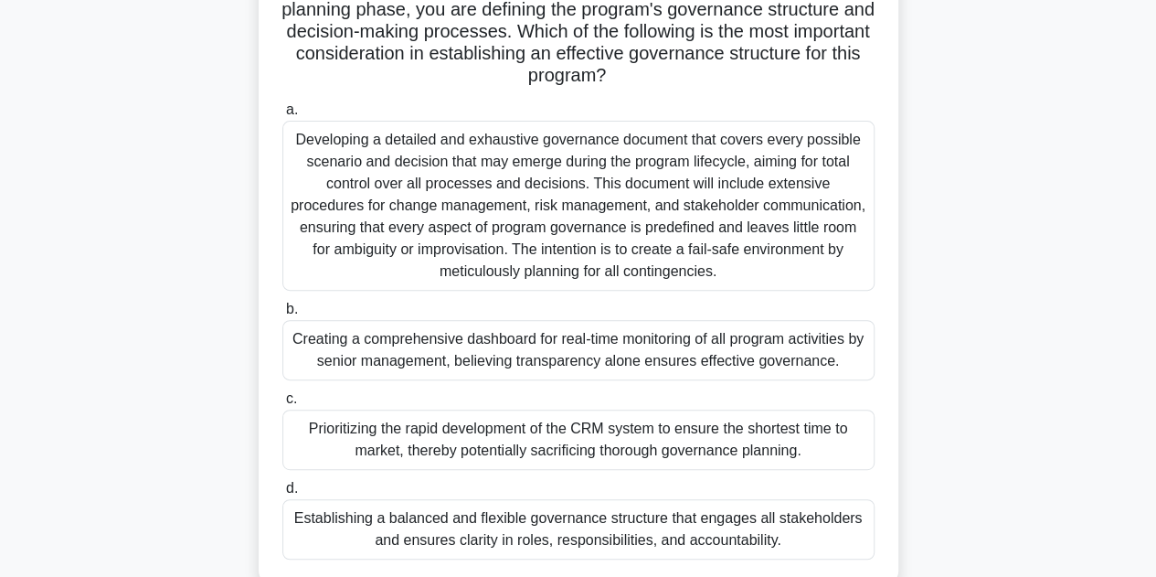
click at [773, 527] on div "Establishing a balanced and flexible governance structure that engages all stak…" at bounding box center [578, 529] width 592 height 60
click at [282, 495] on input "d. Establishing a balanced and flexible governance structure that engages all s…" at bounding box center [282, 489] width 0 height 12
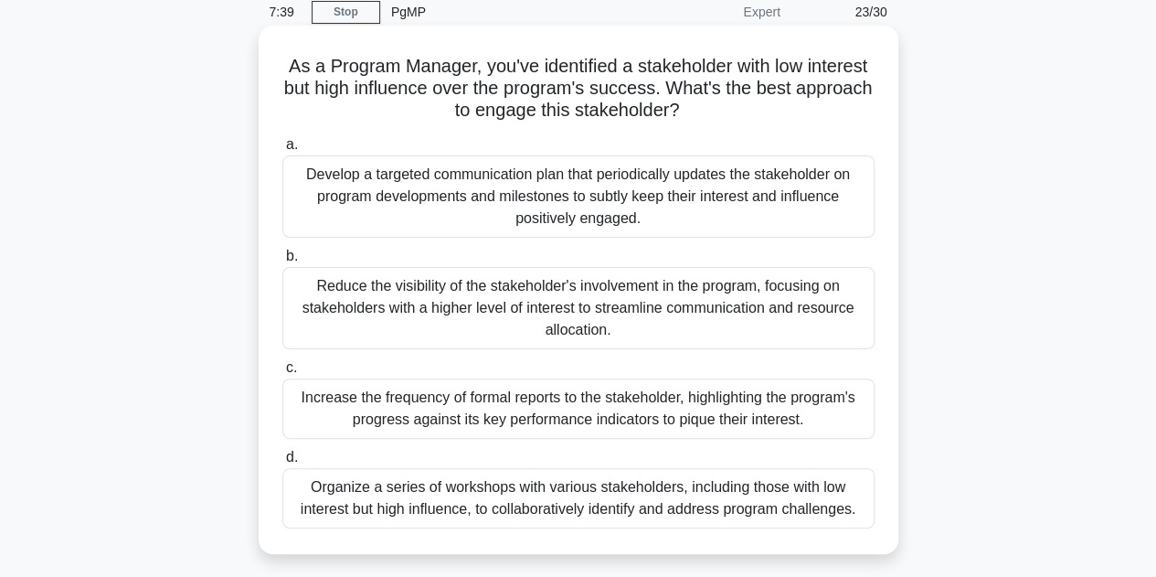
scroll to position [69, 0]
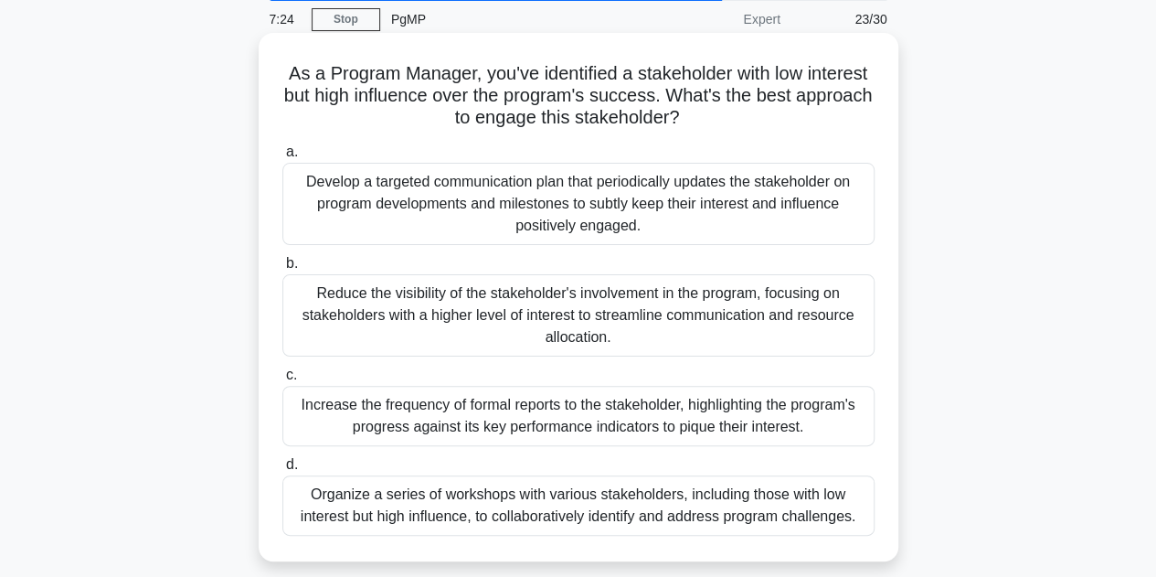
click at [574, 189] on div "Develop a targeted communication plan that periodically updates the stakeholder…" at bounding box center [578, 204] width 592 height 82
click at [282, 158] on input "a. Develop a targeted communication plan that periodically updates the stakehol…" at bounding box center [282, 152] width 0 height 12
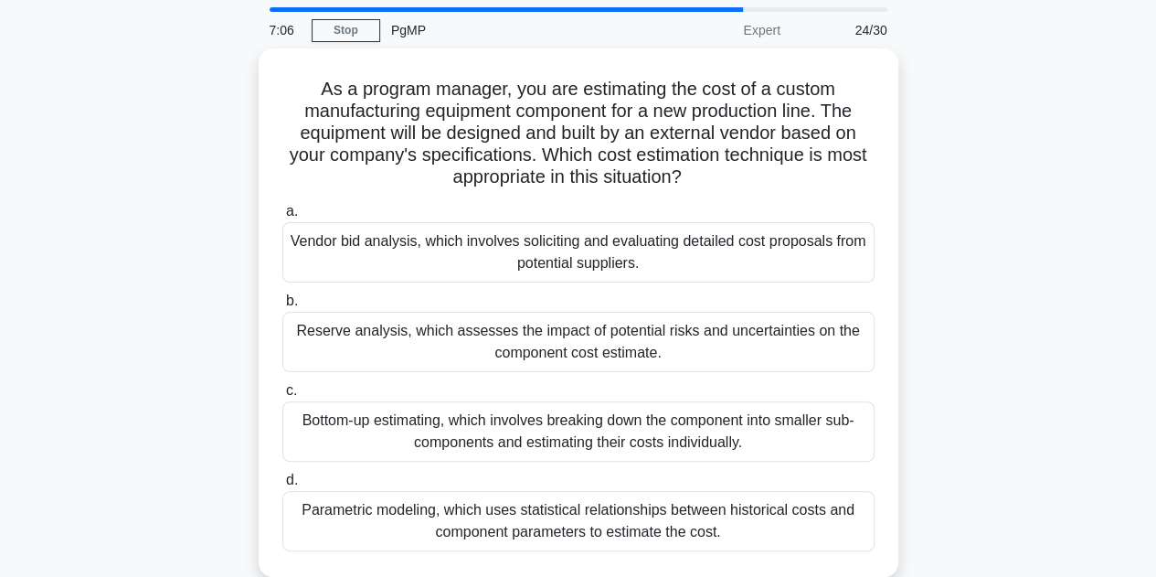
scroll to position [63, 0]
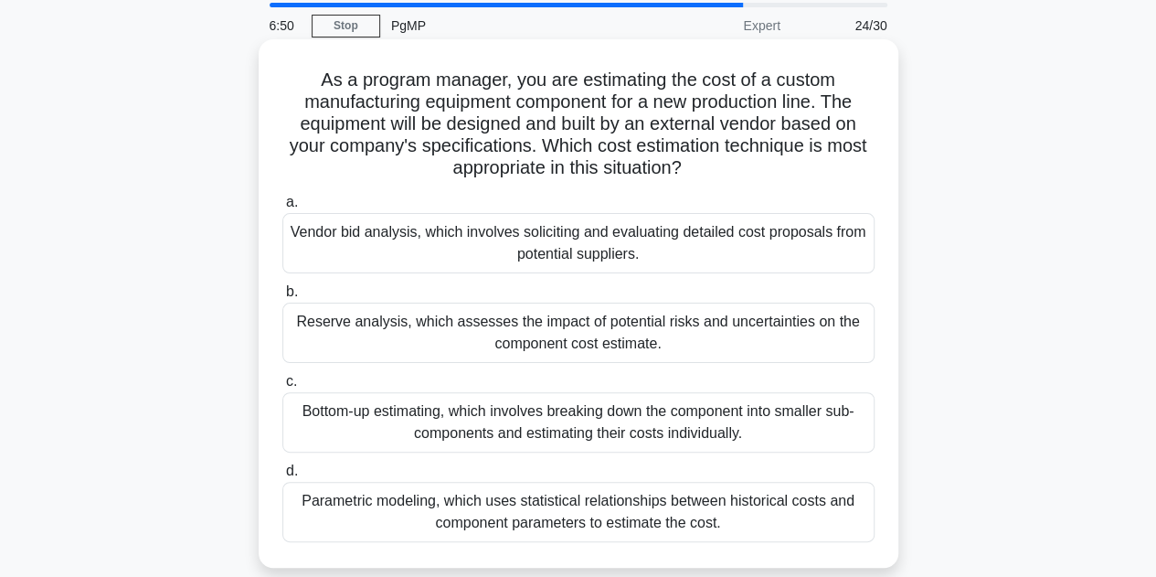
click at [433, 240] on div "Vendor bid analysis, which involves soliciting and evaluating detailed cost pro…" at bounding box center [578, 243] width 592 height 60
click at [282, 208] on input "a. Vendor bid analysis, which involves soliciting and evaluating detailed cost …" at bounding box center [282, 203] width 0 height 12
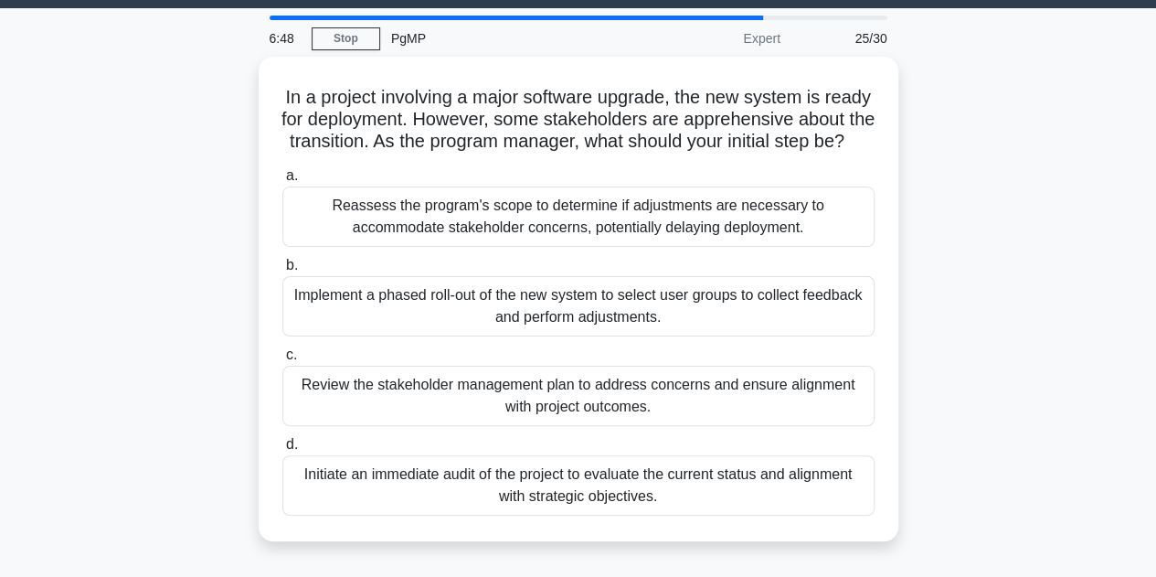
scroll to position [53, 0]
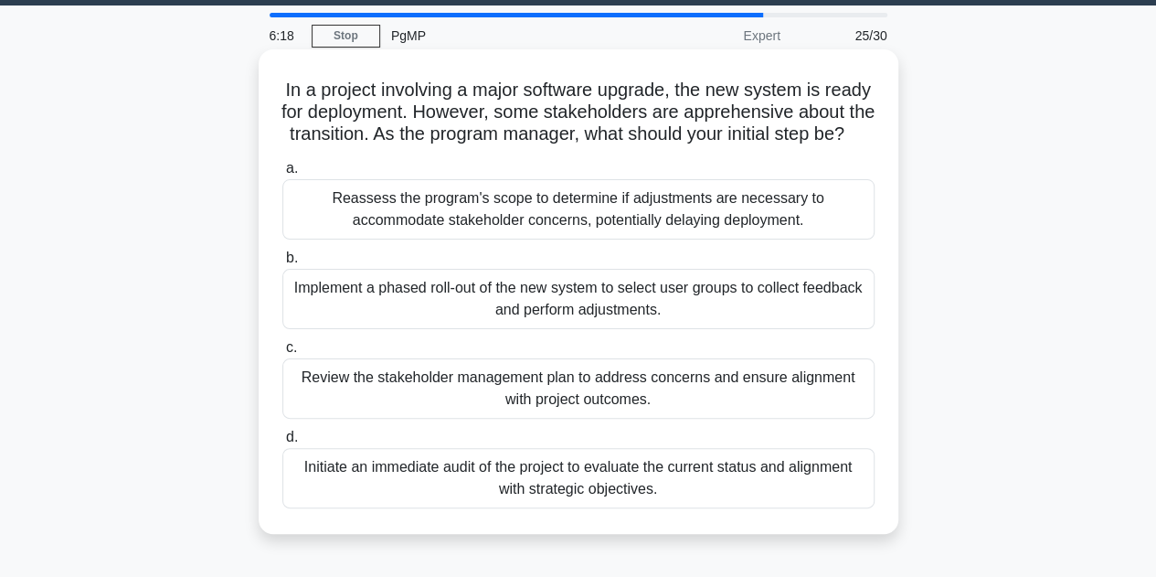
click at [545, 404] on div "Review the stakeholder management plan to address concerns and ensure alignment…" at bounding box center [578, 388] width 592 height 60
click at [282, 354] on input "c. Review the stakeholder management plan to address concerns and ensure alignm…" at bounding box center [282, 348] width 0 height 12
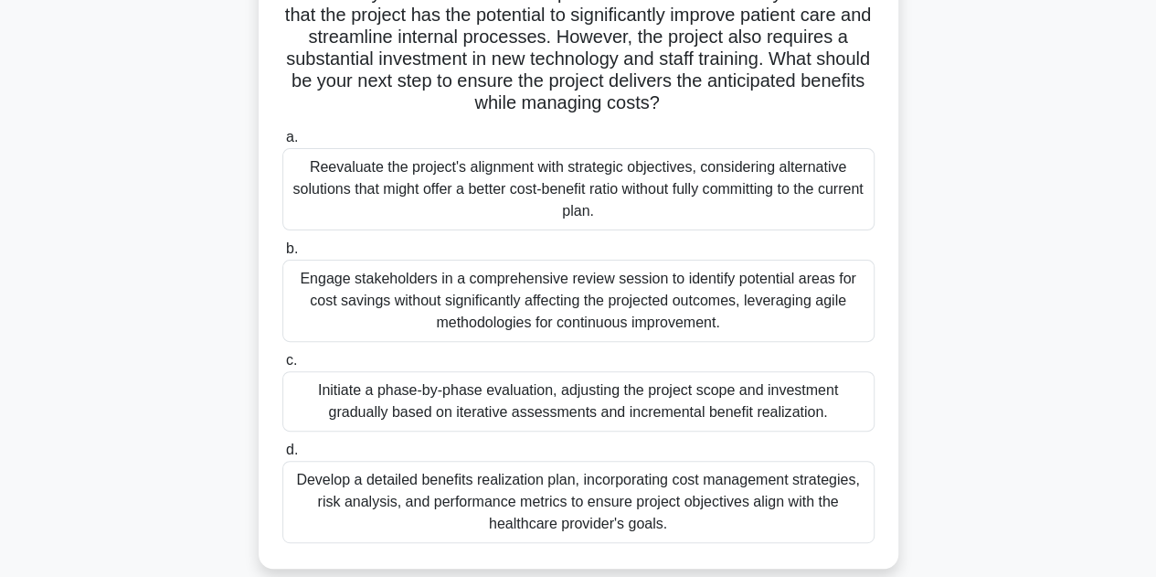
scroll to position [177, 0]
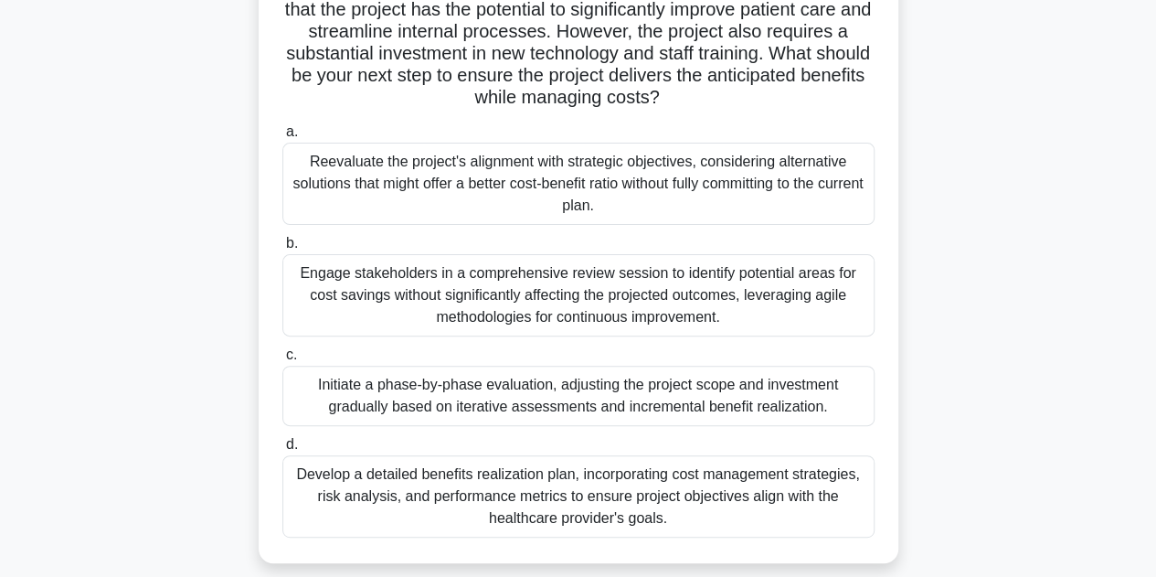
click at [717, 504] on div "Develop a detailed benefits realization plan, incorporating cost management str…" at bounding box center [578, 496] width 592 height 82
click at [282, 451] on input "d. Develop a detailed benefits realization plan, incorporating cost management …" at bounding box center [282, 445] width 0 height 12
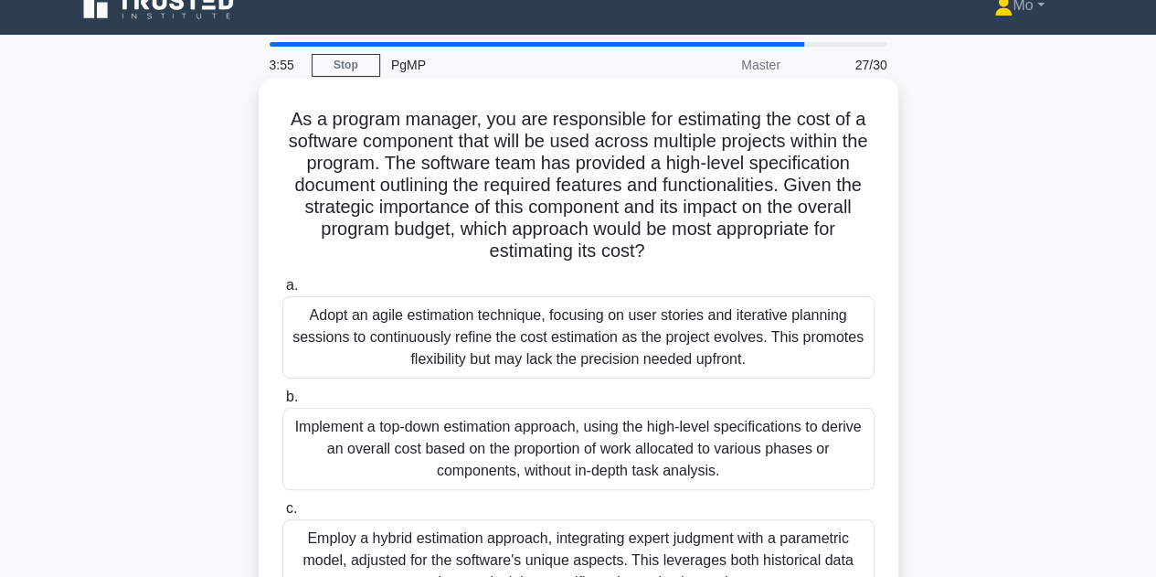
scroll to position [22, 0]
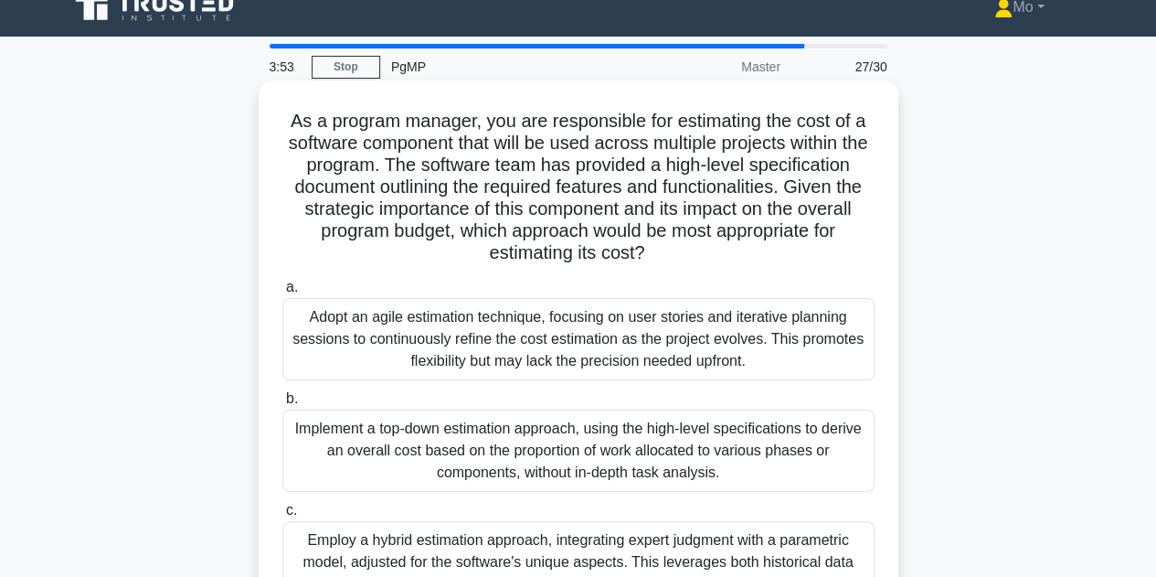
click at [549, 454] on div "Implement a top-down estimation approach, using the high-level specifications t…" at bounding box center [578, 451] width 592 height 82
click at [282, 405] on input "b. Implement a top-down estimation approach, using the high-level specification…" at bounding box center [282, 399] width 0 height 12
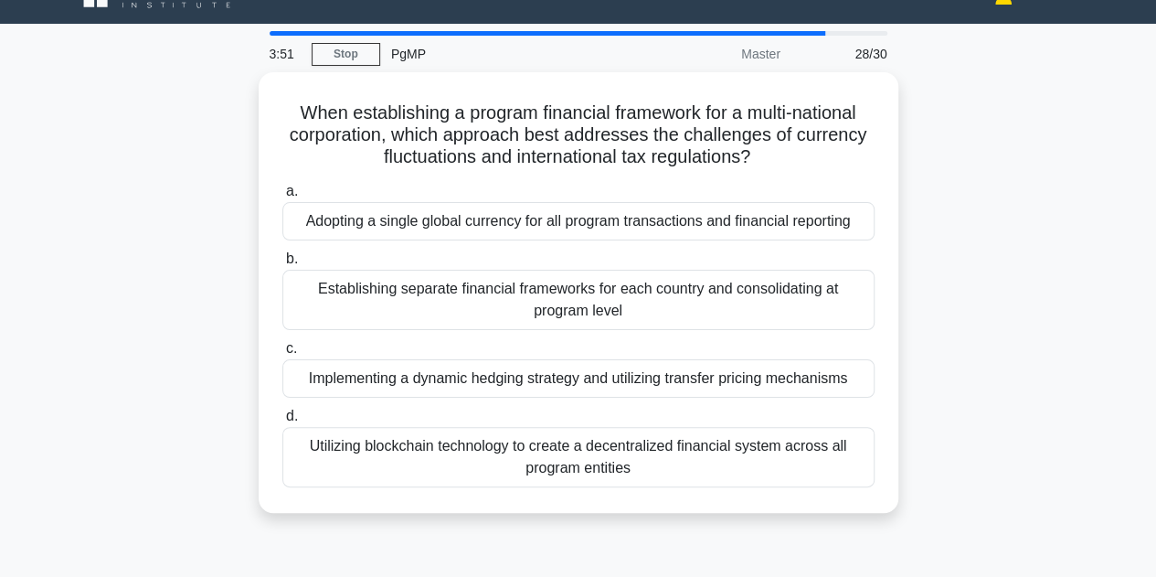
scroll to position [38, 0]
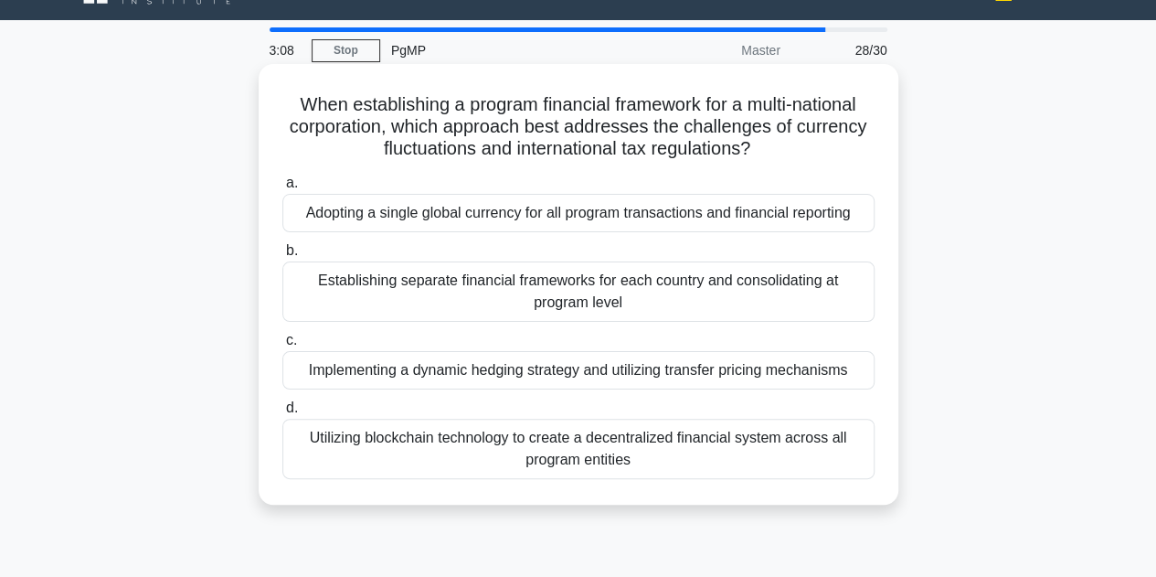
click at [466, 288] on div "Establishing separate financial frameworks for each country and consolidating a…" at bounding box center [578, 291] width 592 height 60
click at [282, 257] on input "b. Establishing separate financial frameworks for each country and consolidatin…" at bounding box center [282, 251] width 0 height 12
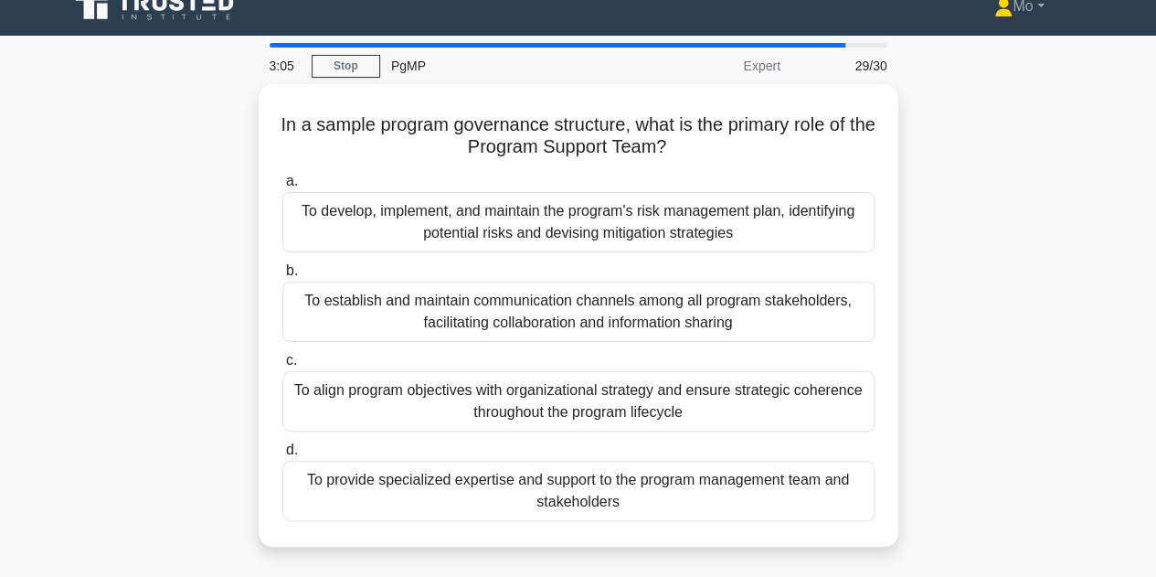
scroll to position [26, 0]
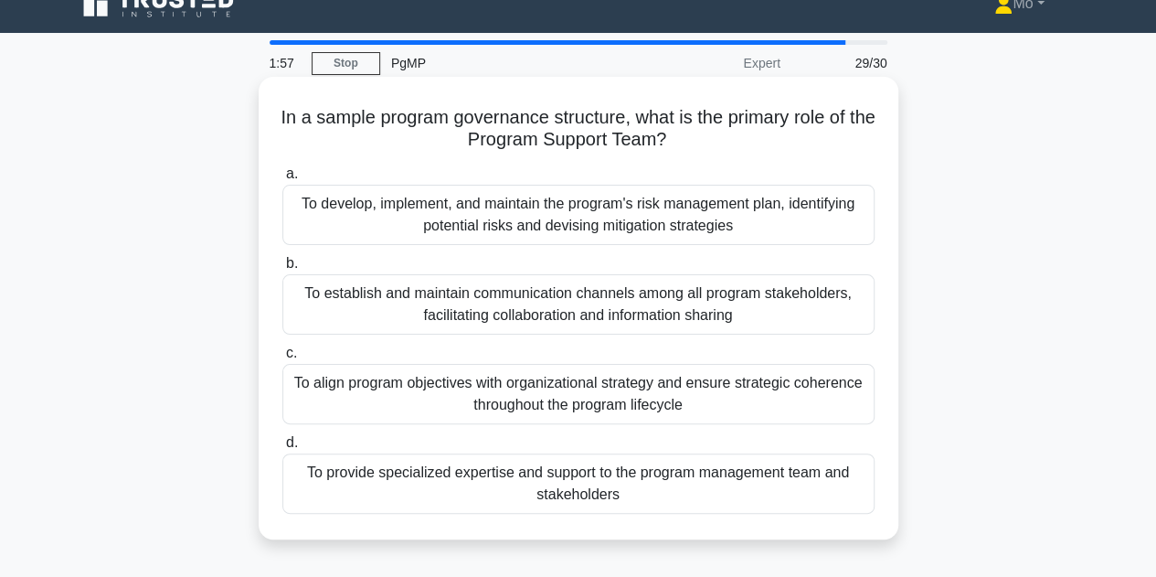
click at [453, 490] on div "To provide specialized expertise and support to the program management team and…" at bounding box center [578, 483] width 592 height 60
click at [282, 449] on input "d. To provide specialized expertise and support to the program management team …" at bounding box center [282, 443] width 0 height 12
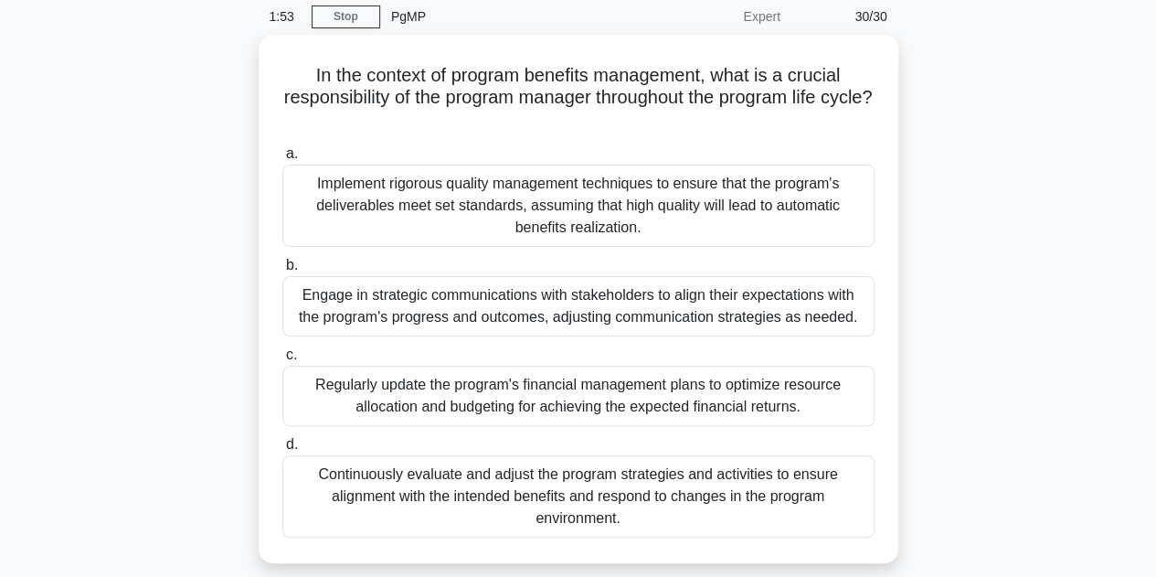
scroll to position [71, 0]
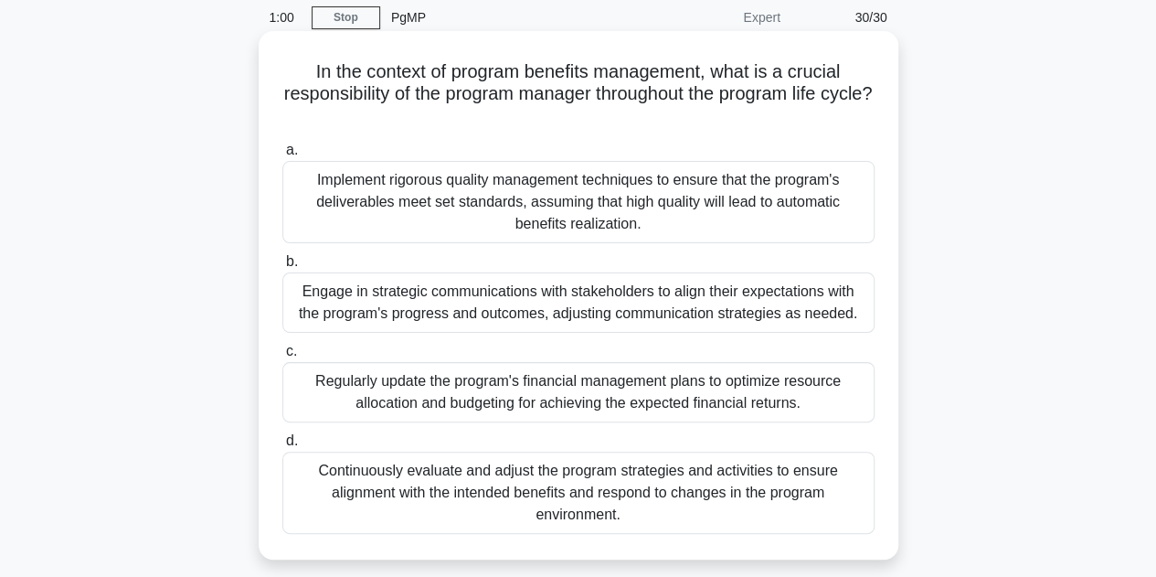
click at [681, 502] on div "Continuously evaluate and adjust the program strategies and activities to ensur…" at bounding box center [578, 493] width 592 height 82
click at [282, 447] on input "d. Continuously evaluate and adjust the program strategies and activities to en…" at bounding box center [282, 441] width 0 height 12
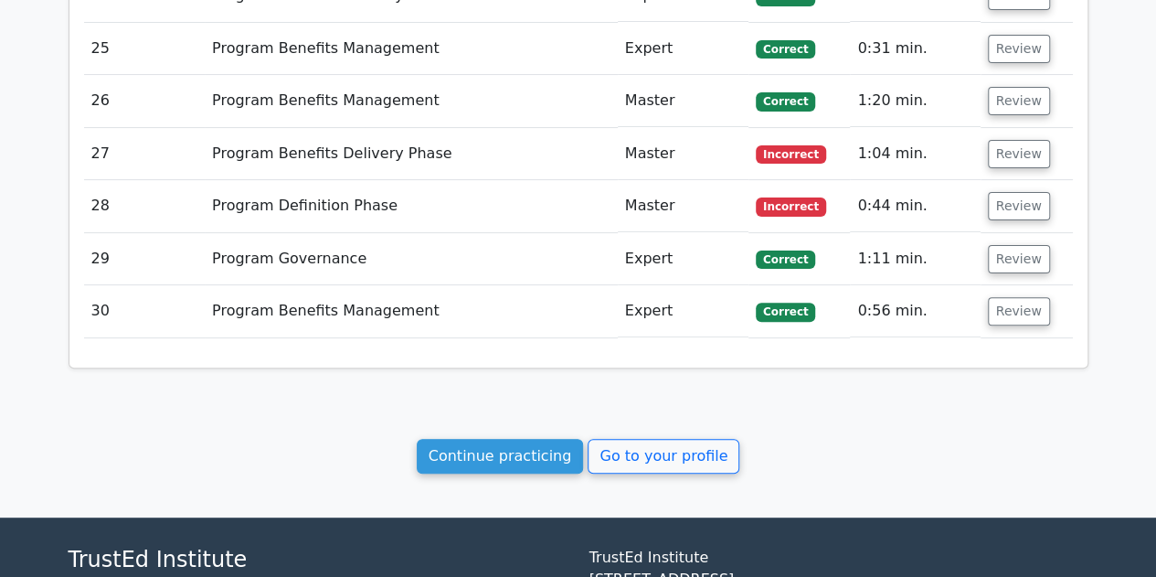
scroll to position [3620, 0]
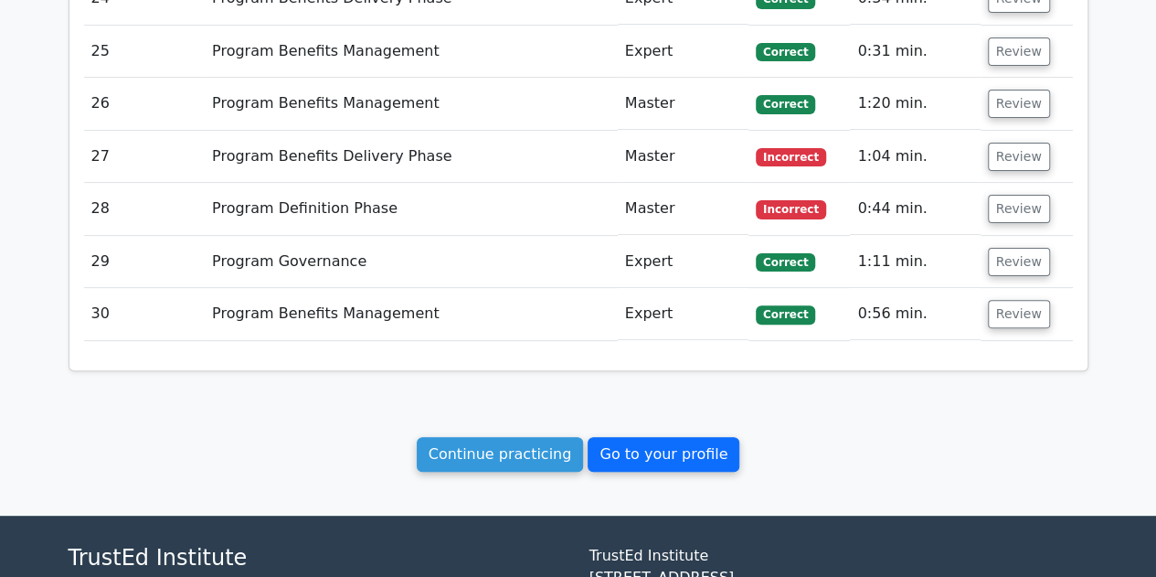
click at [684, 437] on link "Go to your profile" at bounding box center [664, 454] width 152 height 35
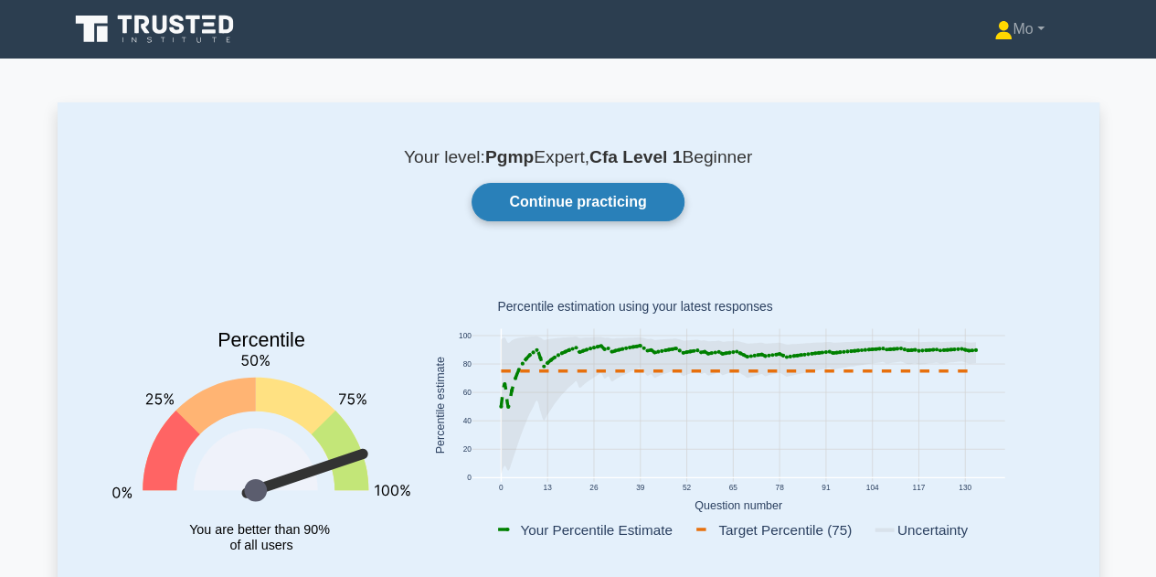
click at [621, 204] on link "Continue practicing" at bounding box center [578, 202] width 212 height 38
